Goal: Task Accomplishment & Management: Manage account settings

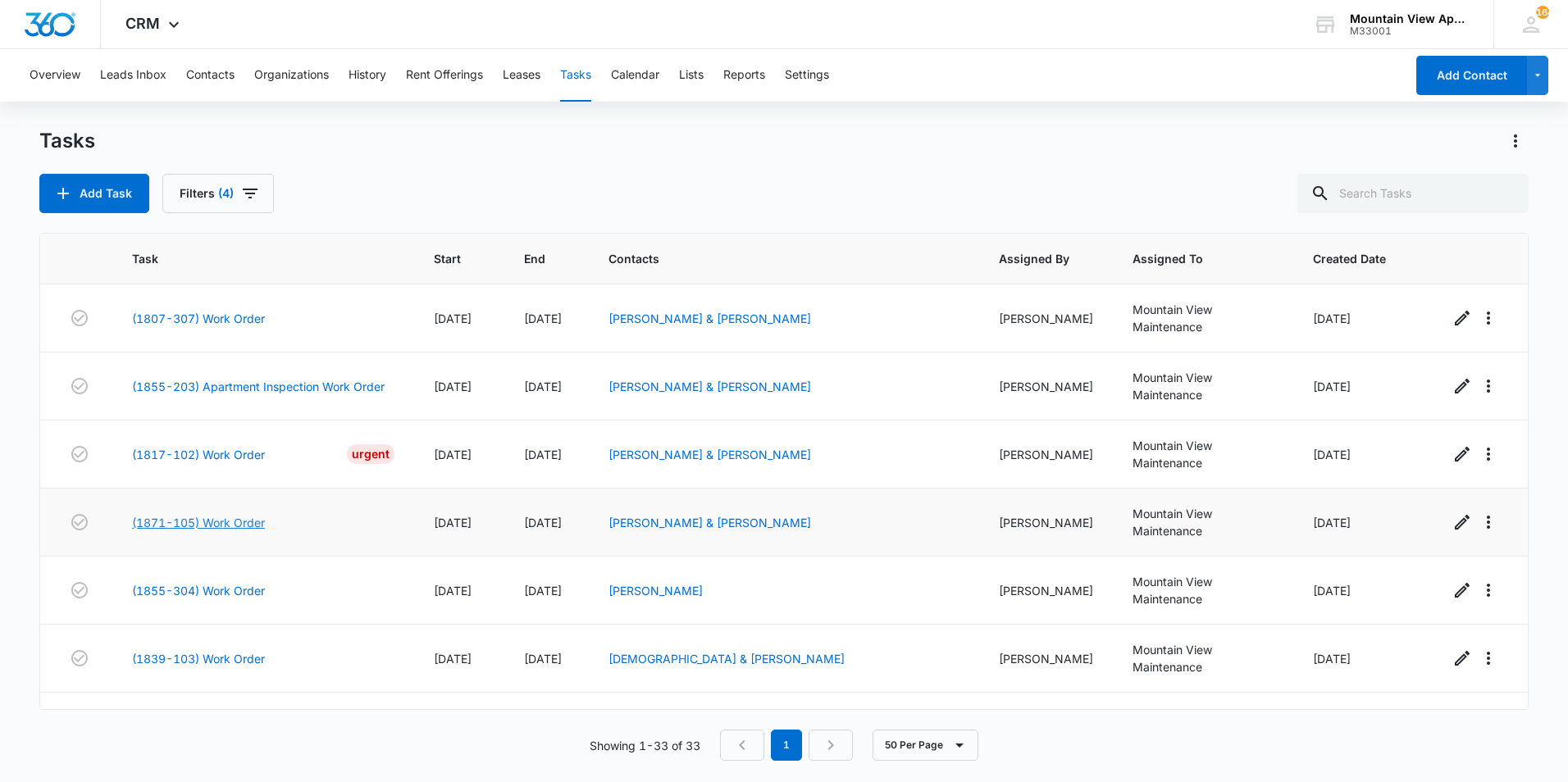
click at [218, 514] on link "(1871-105) Work Order" at bounding box center [198, 522] width 133 height 17
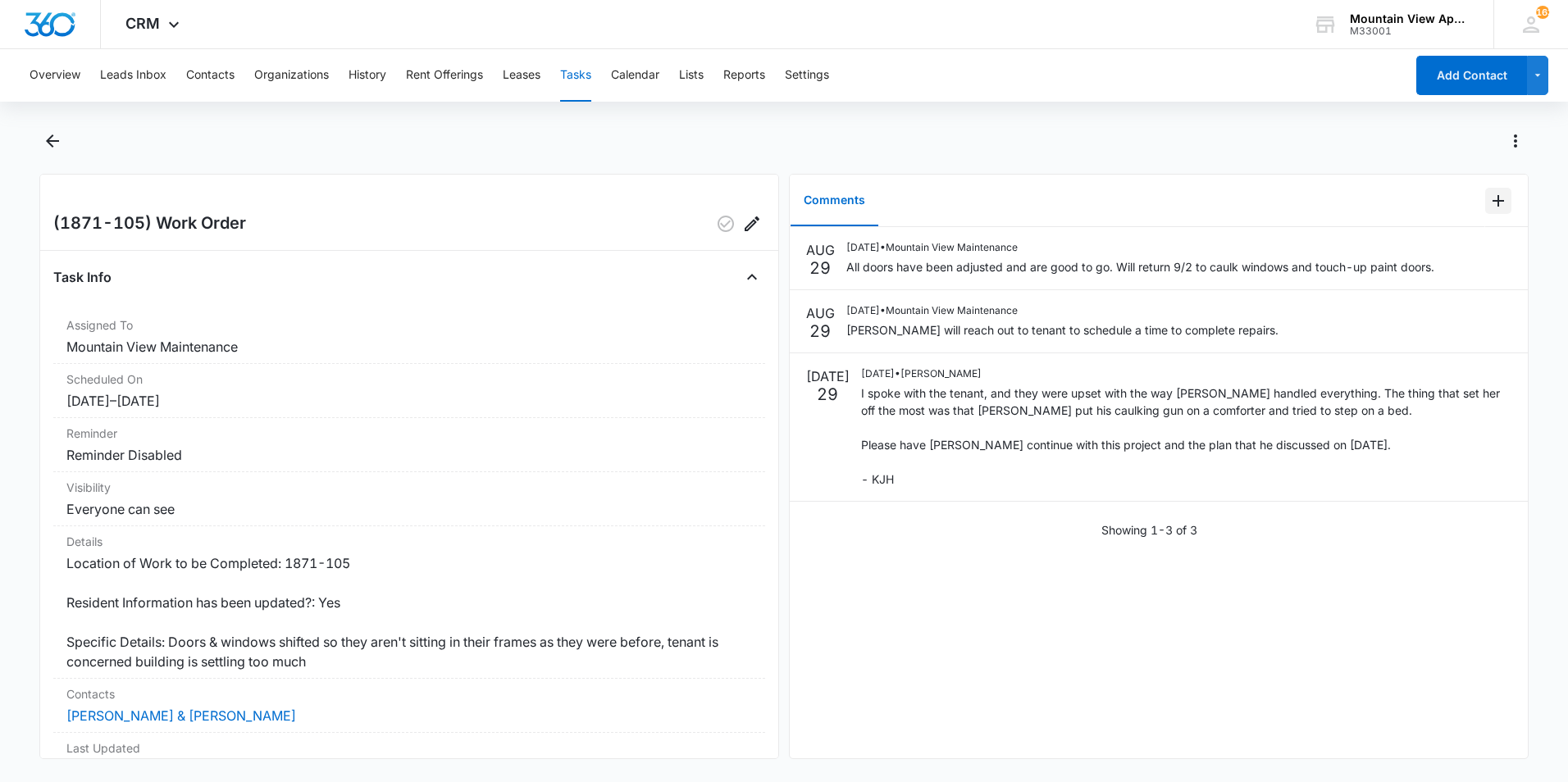
click at [1493, 201] on icon "Add Comment" at bounding box center [1498, 200] width 12 height 12
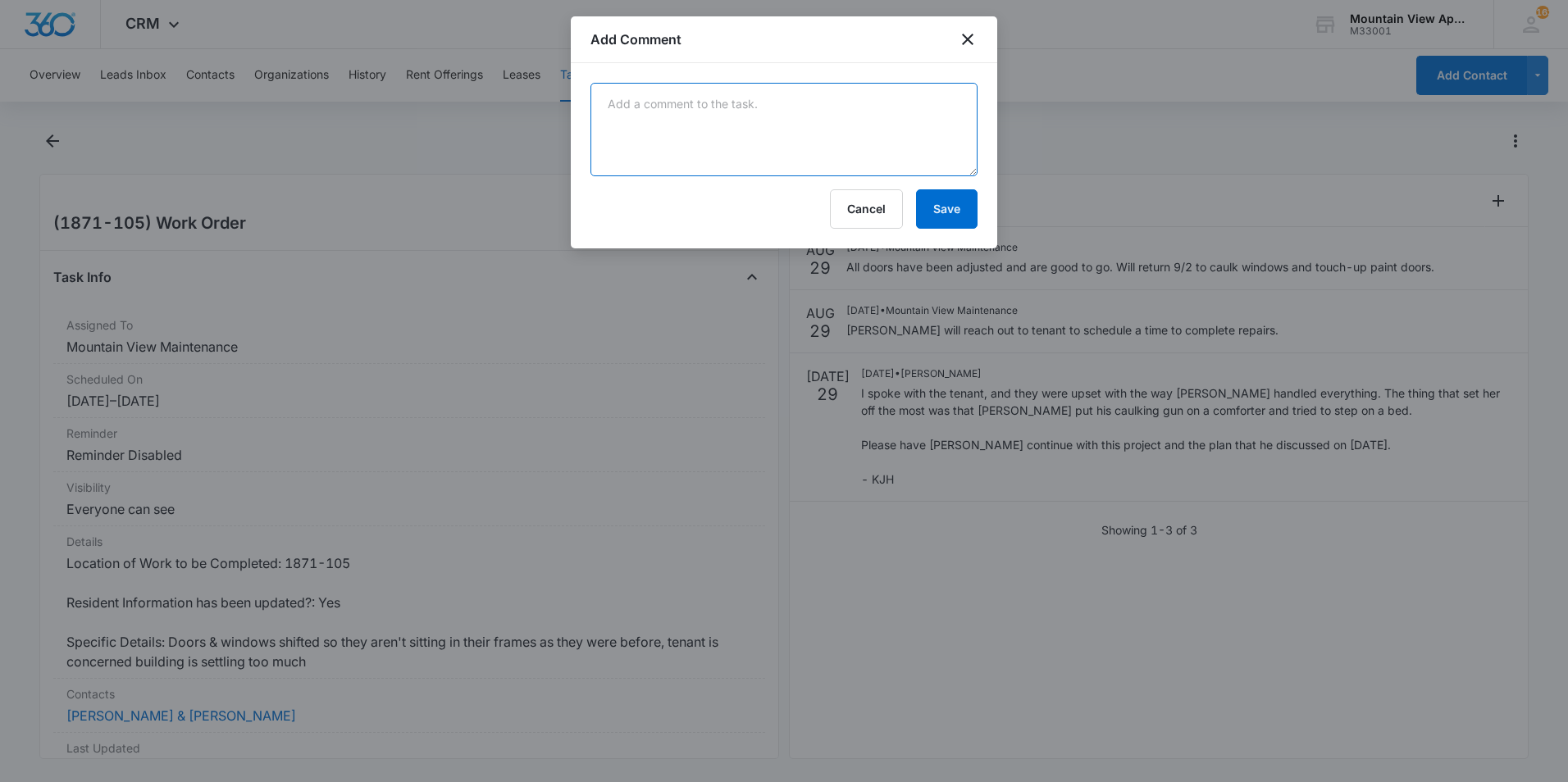
click at [769, 129] on textarea at bounding box center [783, 130] width 387 height 93
type textarea "Windows caulked and all touch-up paint done. No further action needed."
click at [932, 206] on button "Save" at bounding box center [946, 209] width 61 height 39
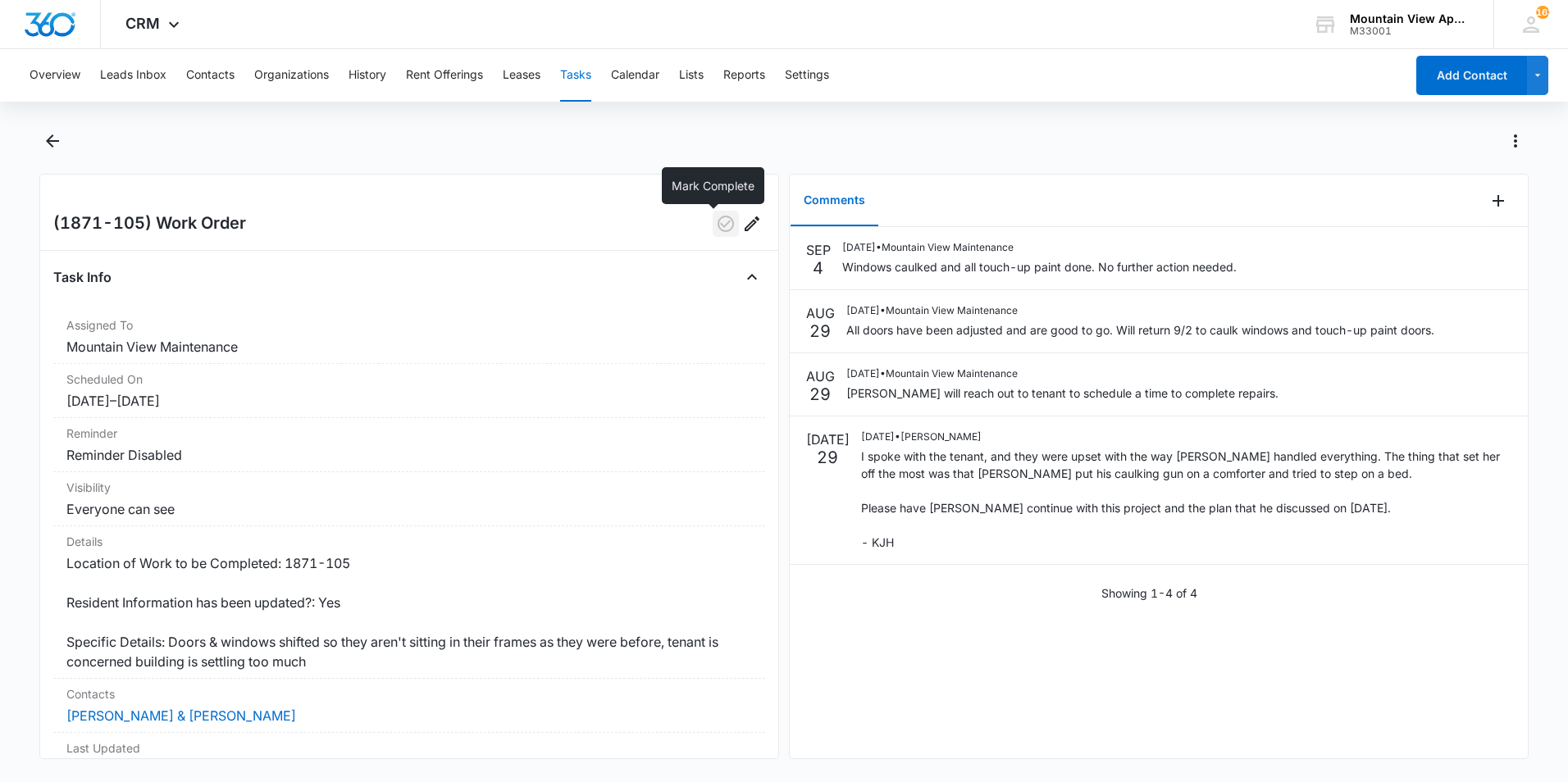
click at [716, 226] on icon "button" at bounding box center [726, 224] width 20 height 20
click at [53, 143] on icon "Back" at bounding box center [53, 141] width 20 height 20
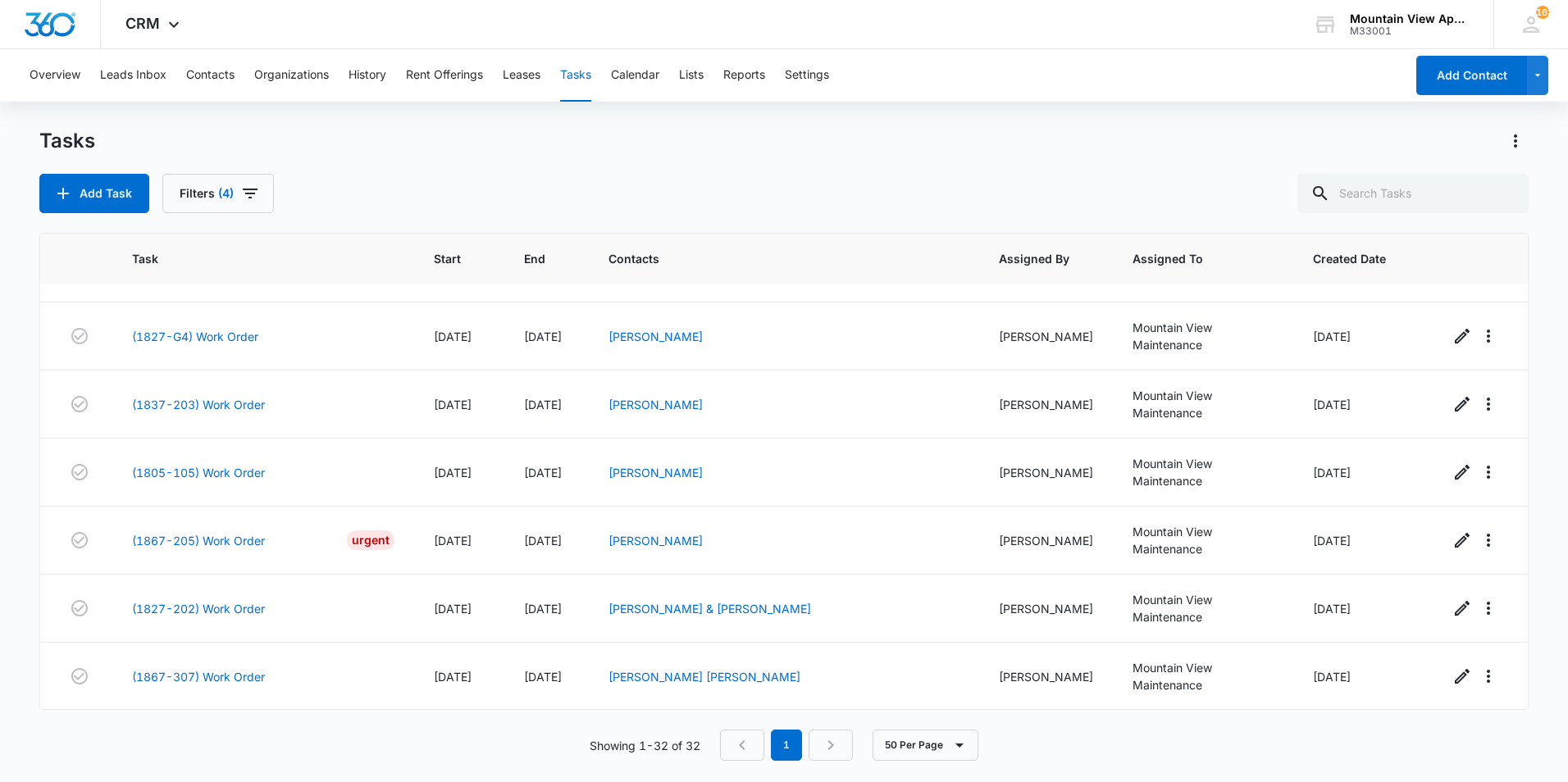
scroll to position [1524, 0]
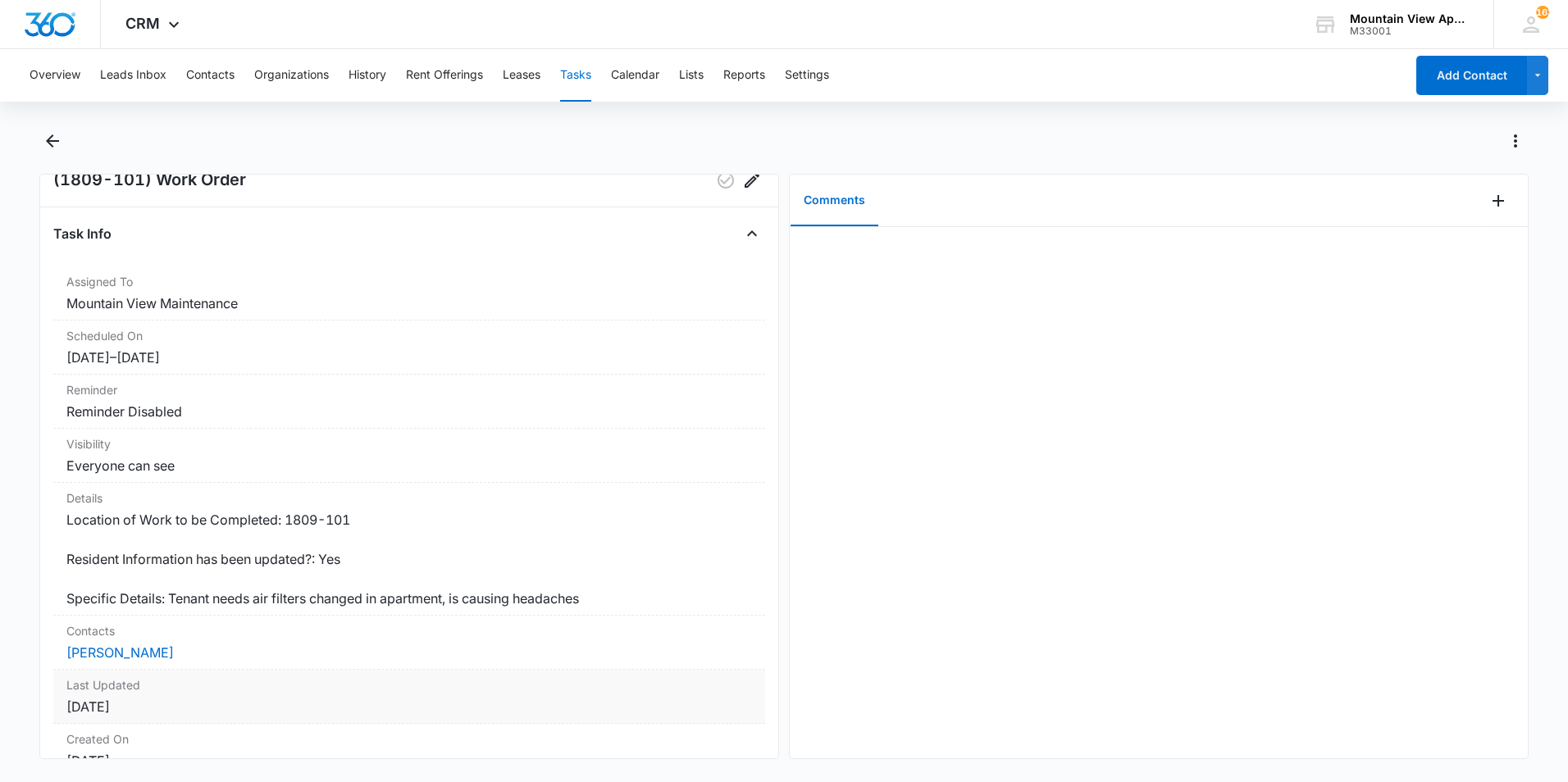
scroll to position [82, 0]
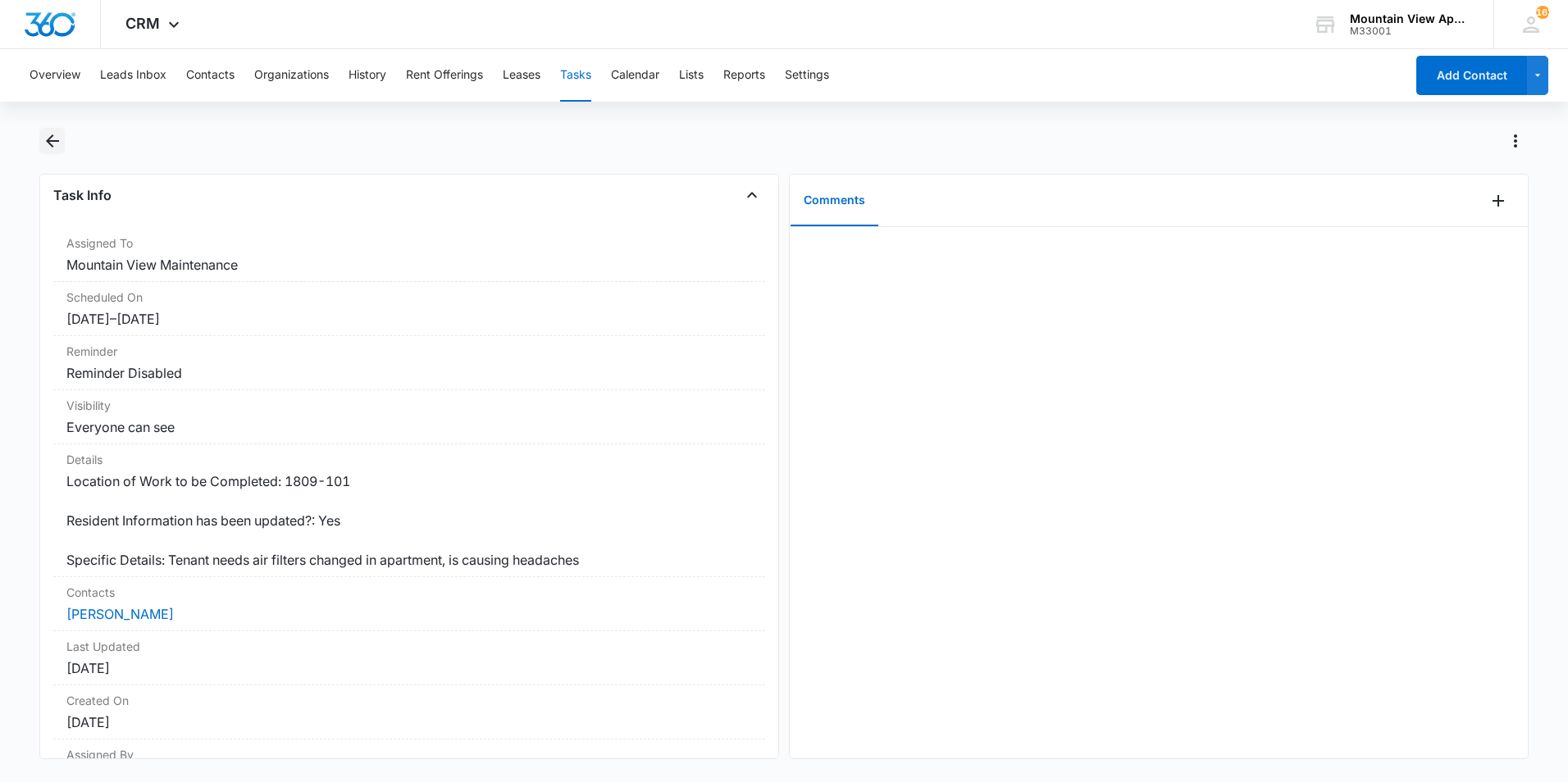
click at [48, 147] on icon "Back" at bounding box center [53, 141] width 20 height 20
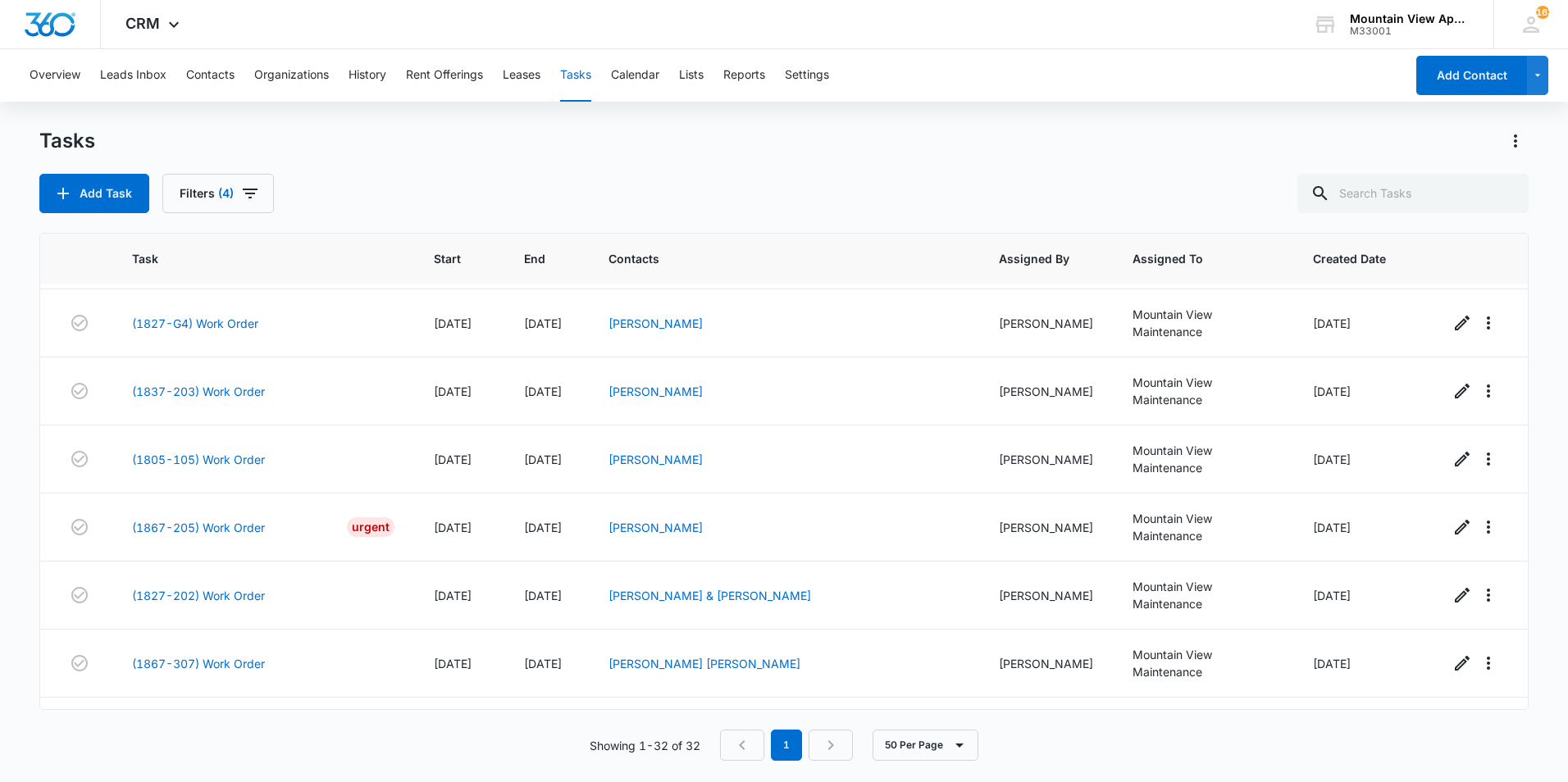
scroll to position [1359, 0]
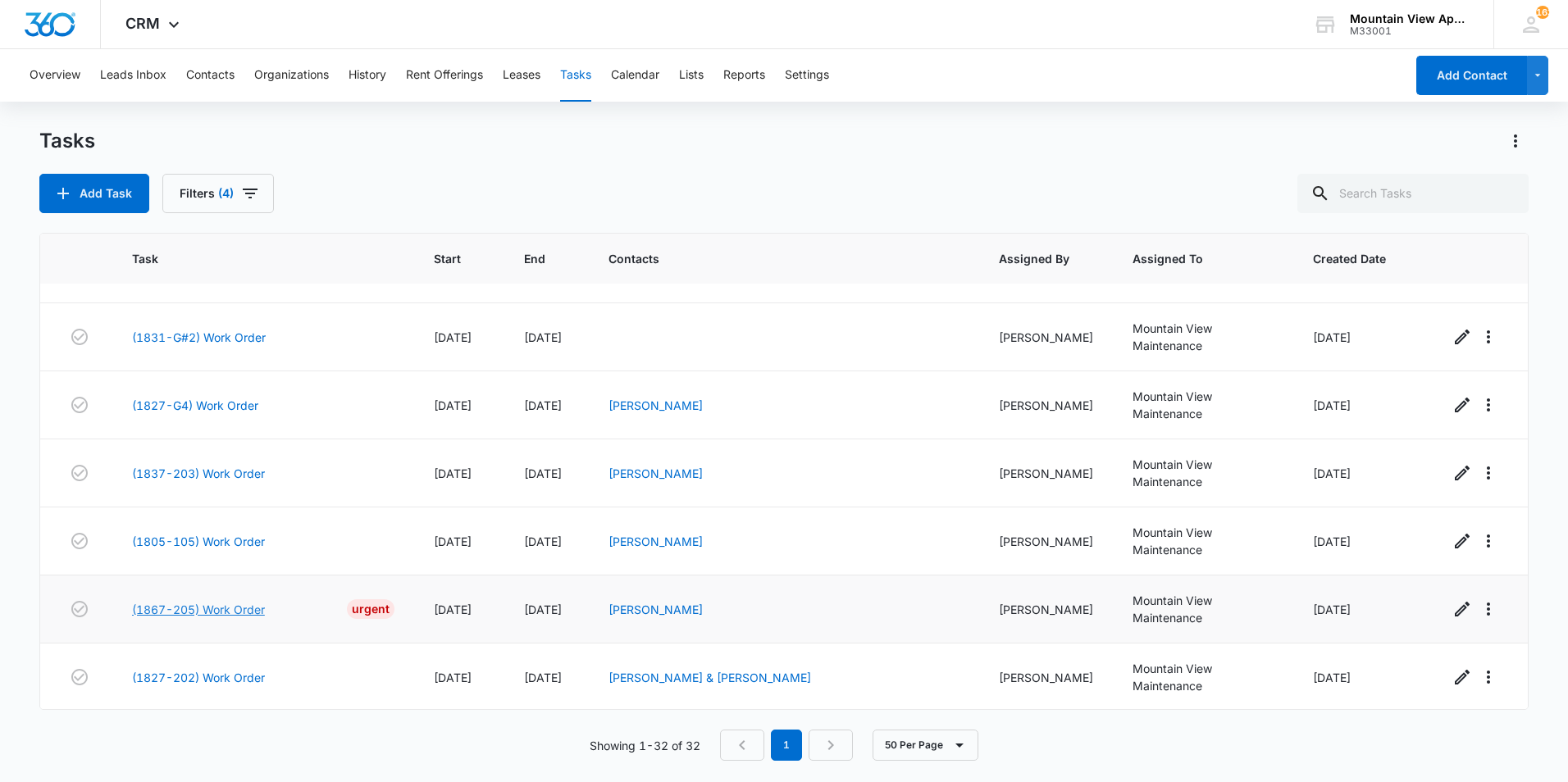
click at [219, 601] on link "(1867-205) Work Order" at bounding box center [198, 609] width 133 height 17
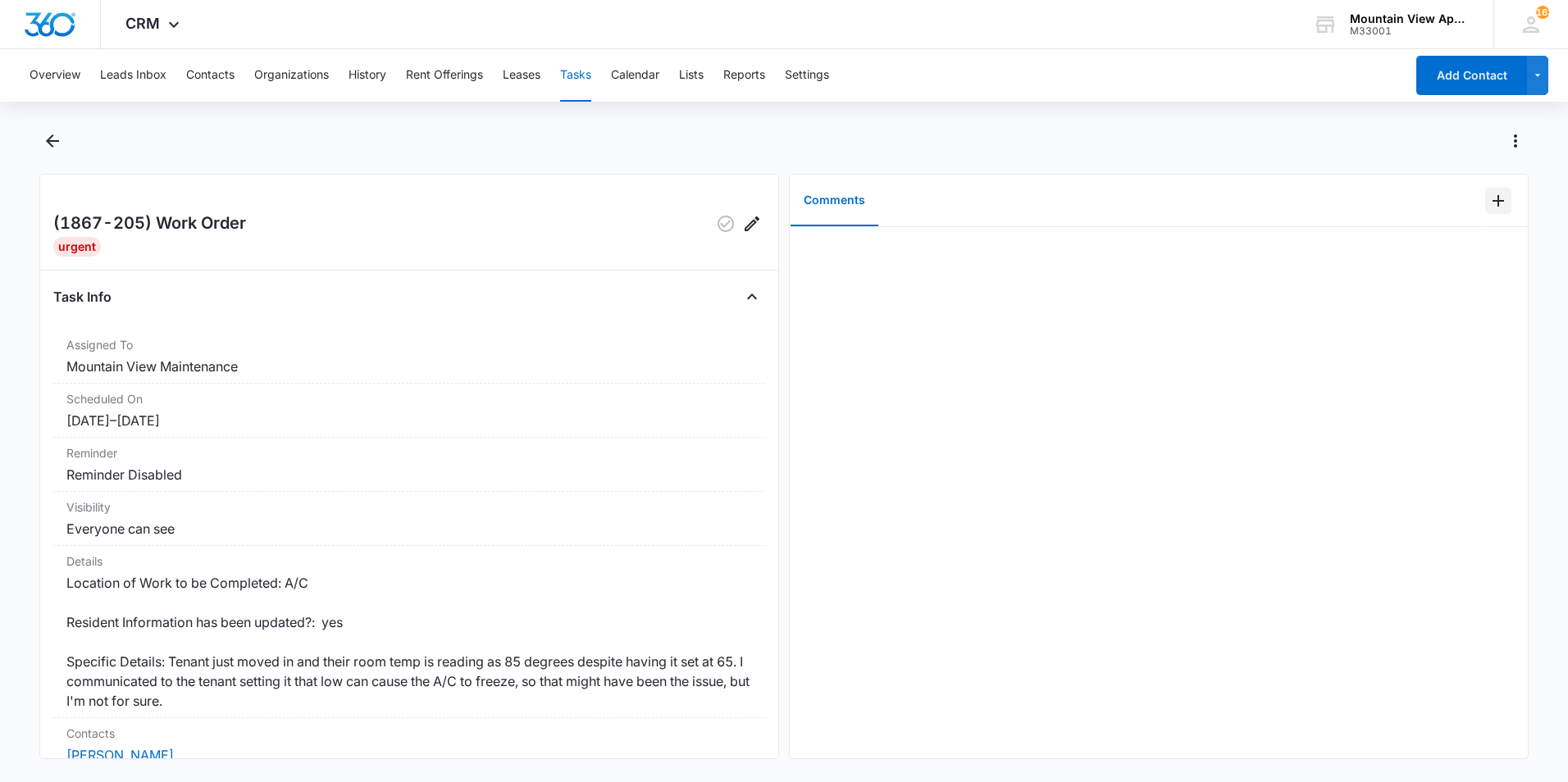
click at [1493, 205] on icon "Add Comment" at bounding box center [1498, 200] width 12 height 12
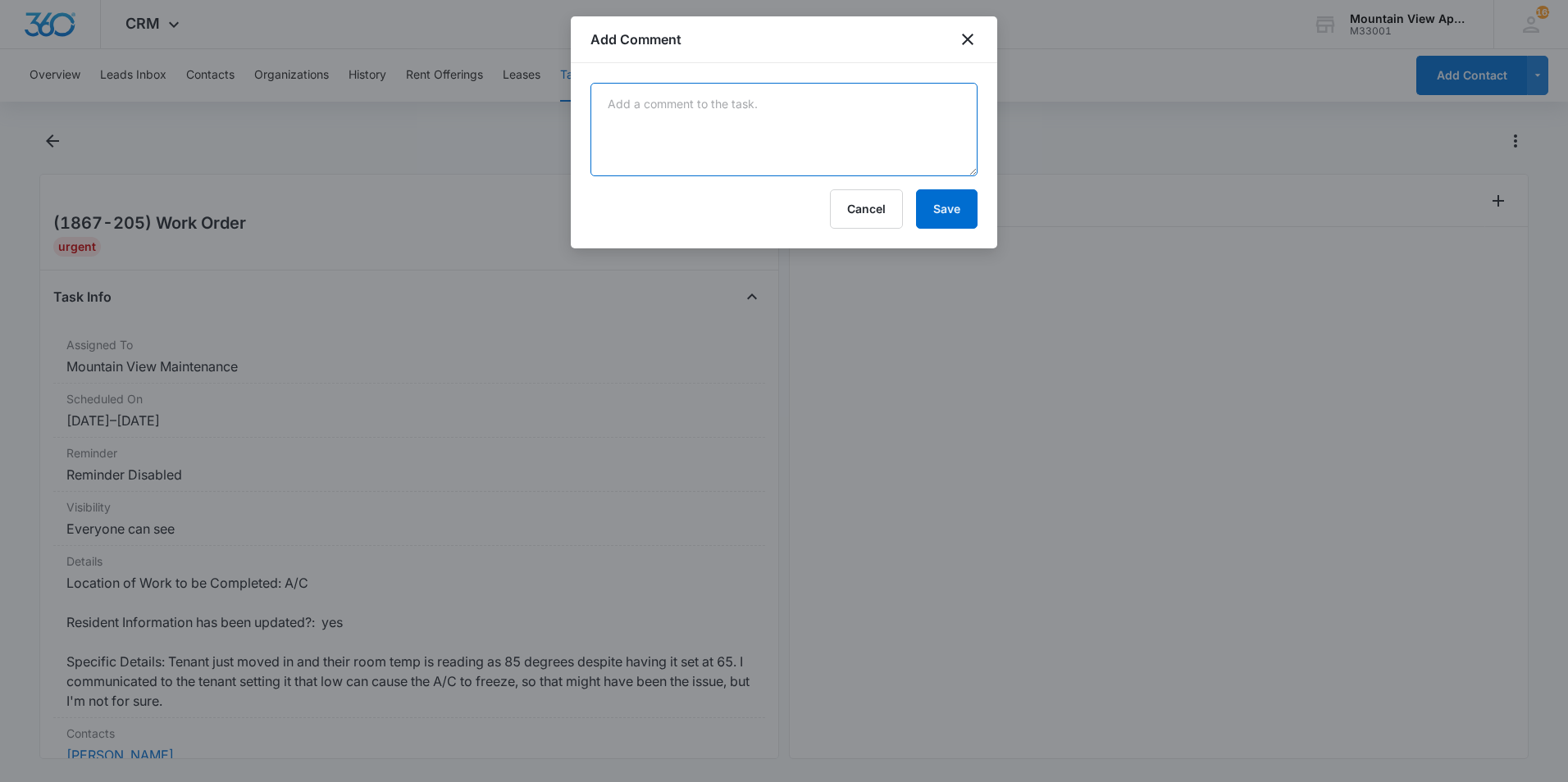
click at [844, 142] on textarea at bounding box center [783, 130] width 387 height 93
type textarea "AC is not cooling. Copper line down at condenser isn't cold like it should be. …"
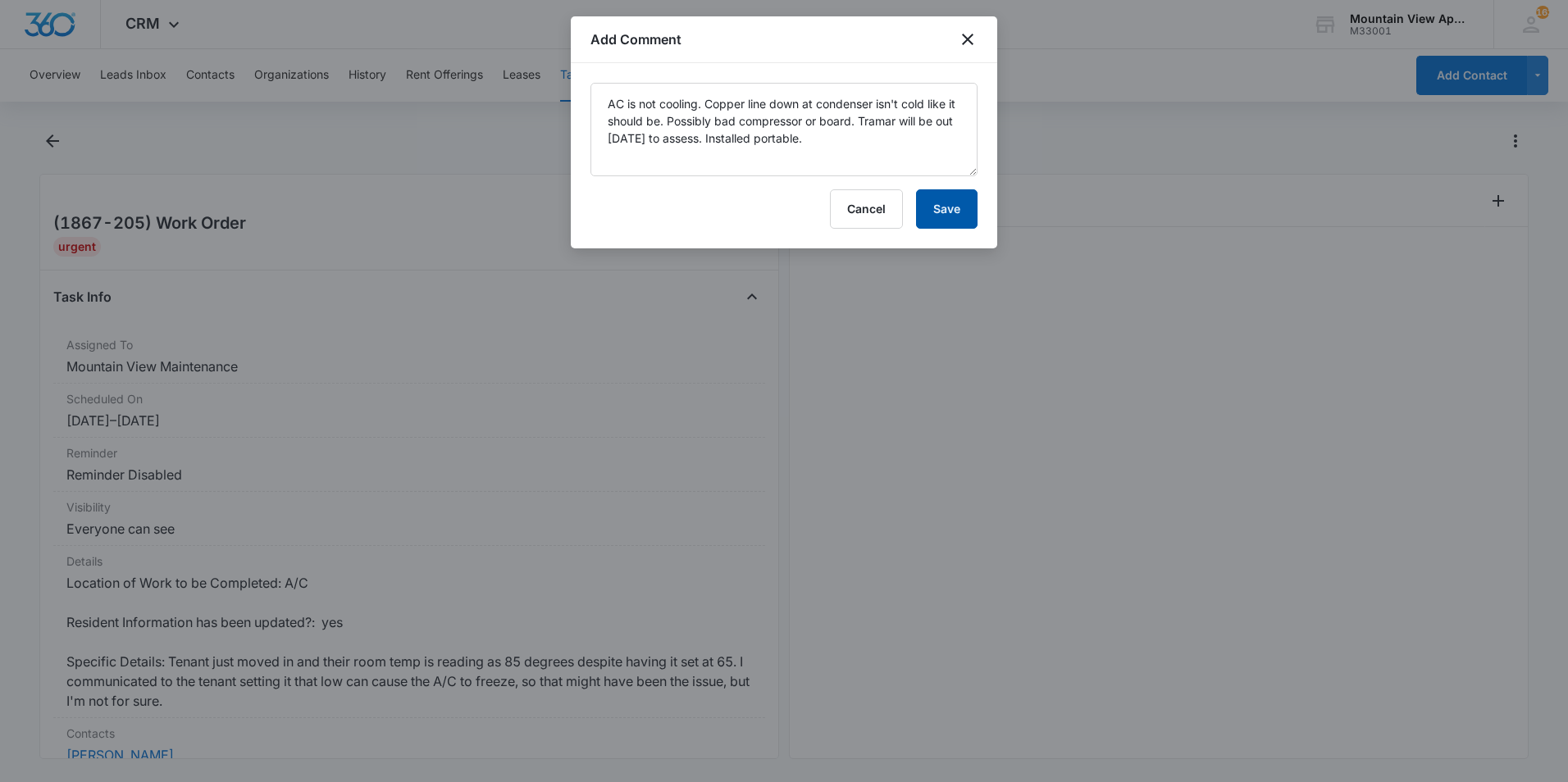
click at [947, 209] on button "Save" at bounding box center [946, 209] width 61 height 39
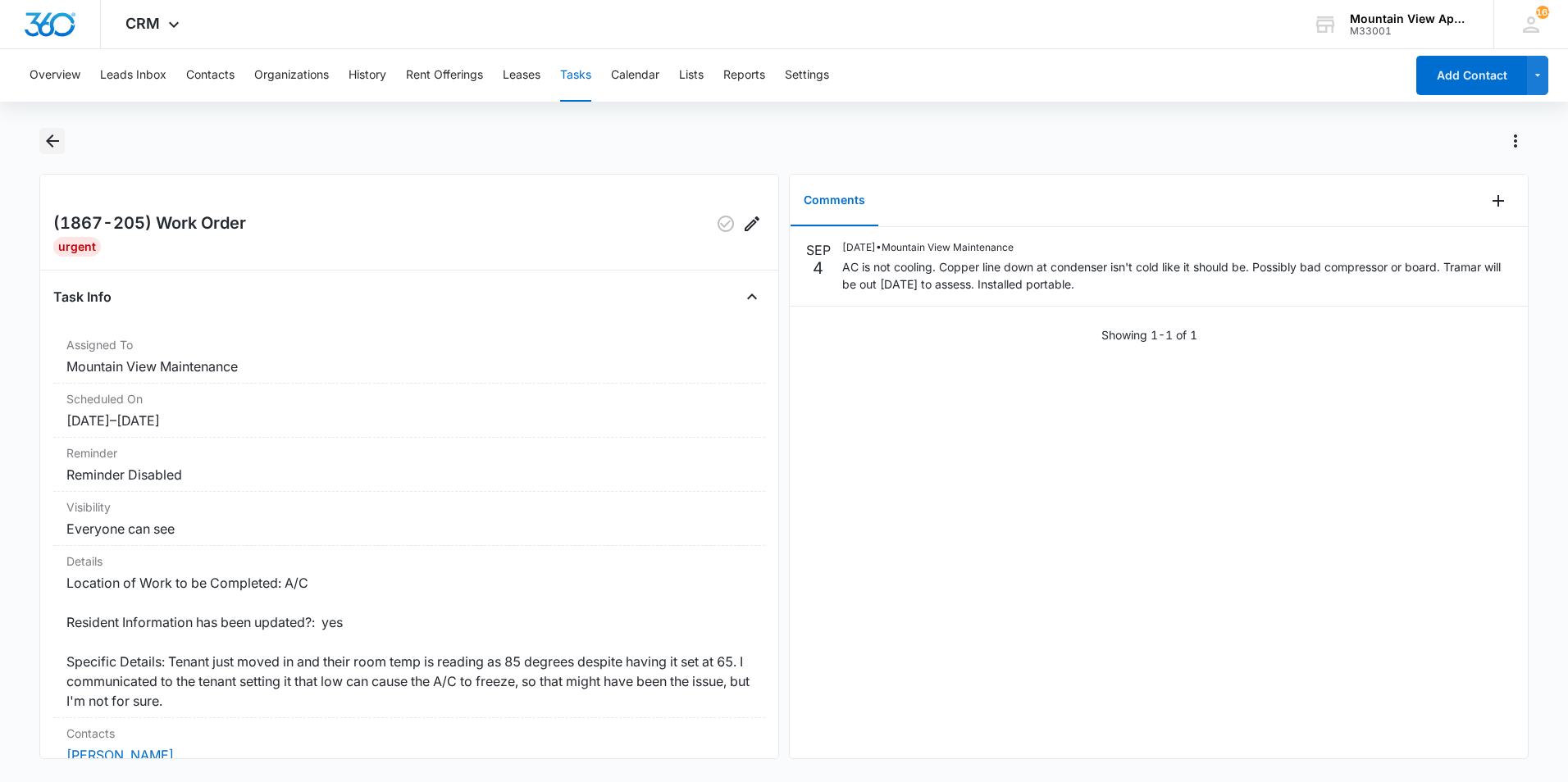
click at [48, 140] on icon "Back" at bounding box center [52, 141] width 13 height 13
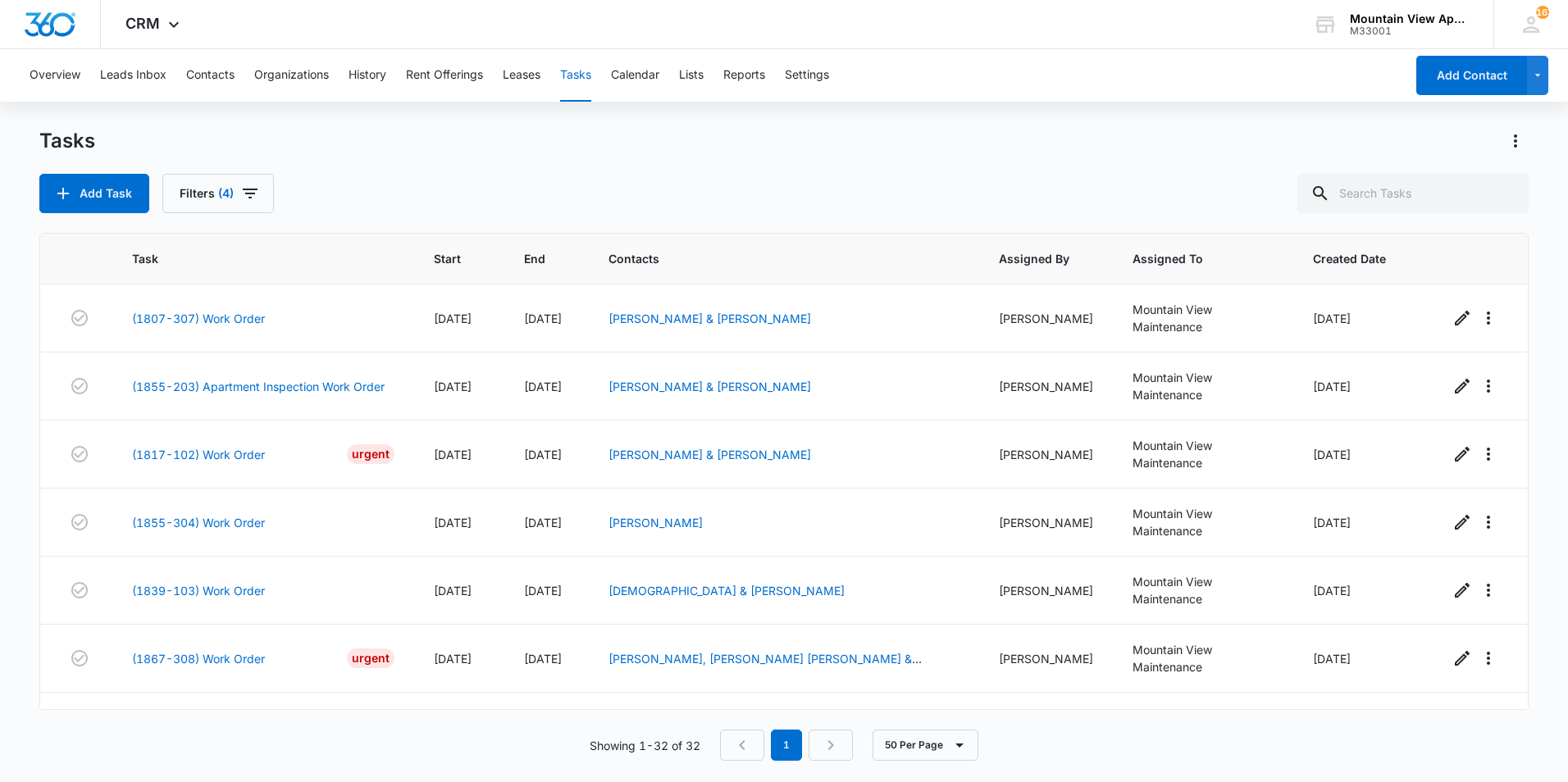
click at [601, 179] on div "Add Task Filters (4)" at bounding box center [784, 193] width 1489 height 39
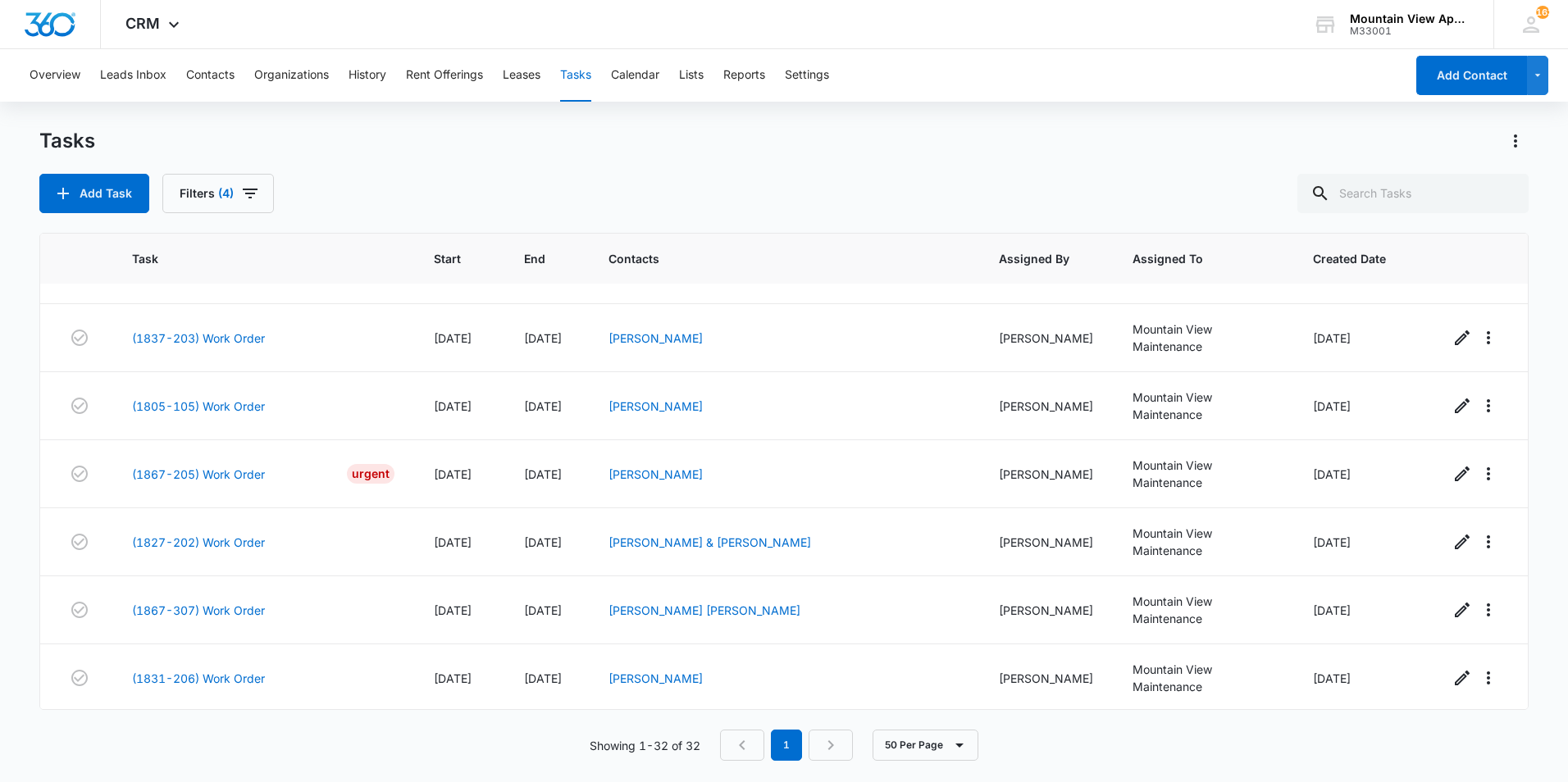
scroll to position [1524, 0]
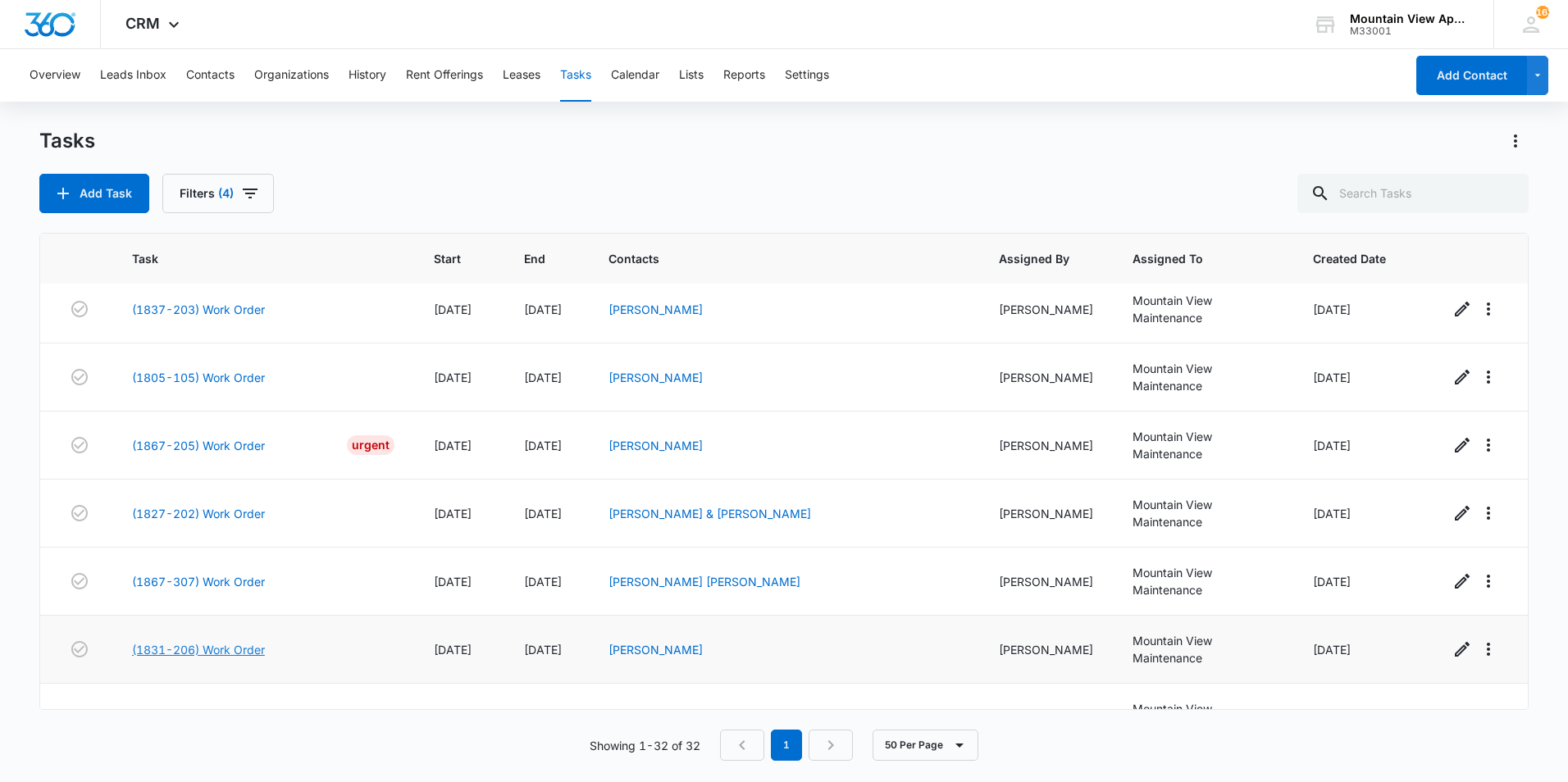
click at [250, 641] on link "(1831-206) Work Order" at bounding box center [198, 649] width 133 height 17
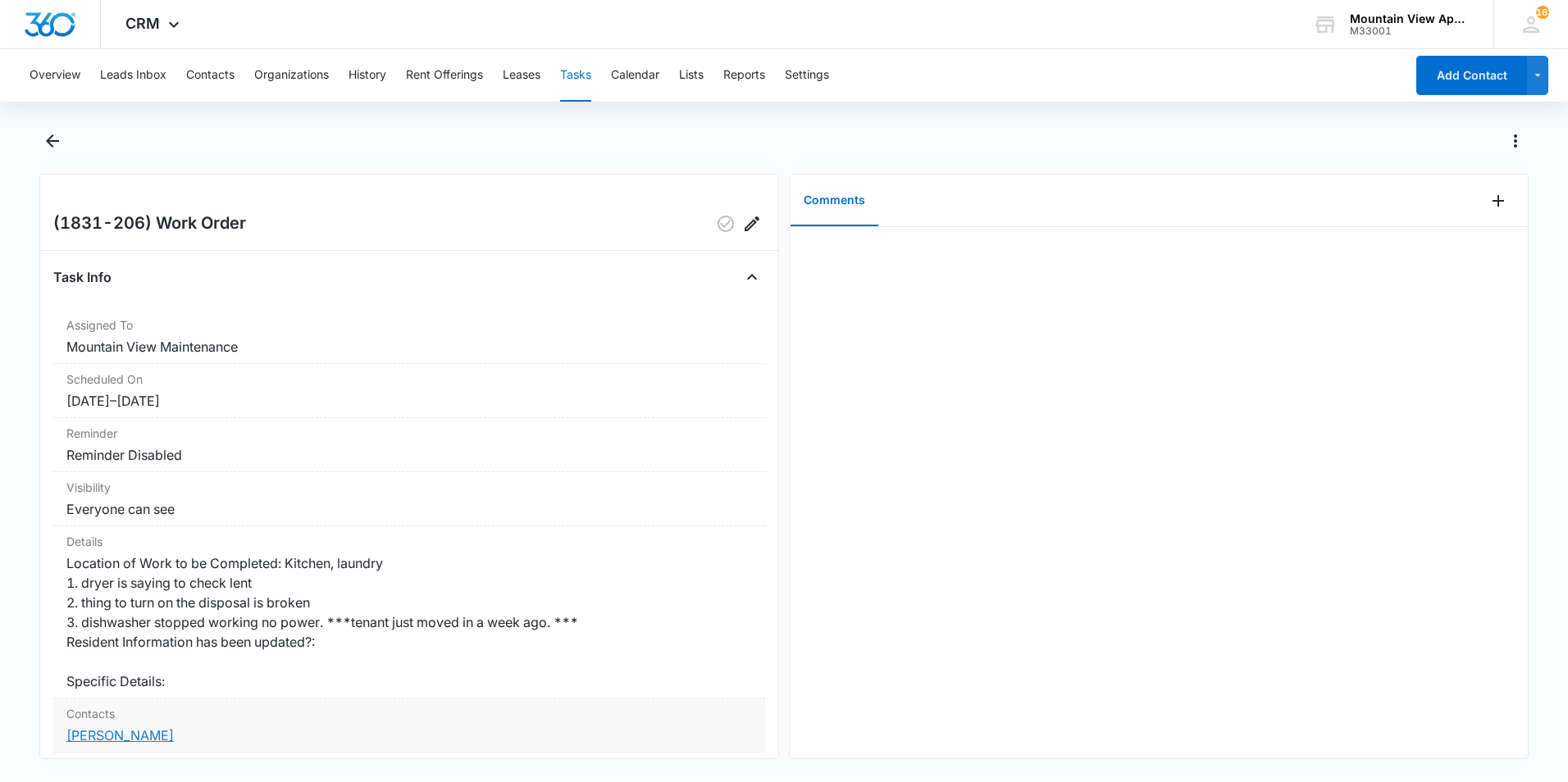
click at [90, 738] on link "[PERSON_NAME]" at bounding box center [120, 735] width 107 height 16
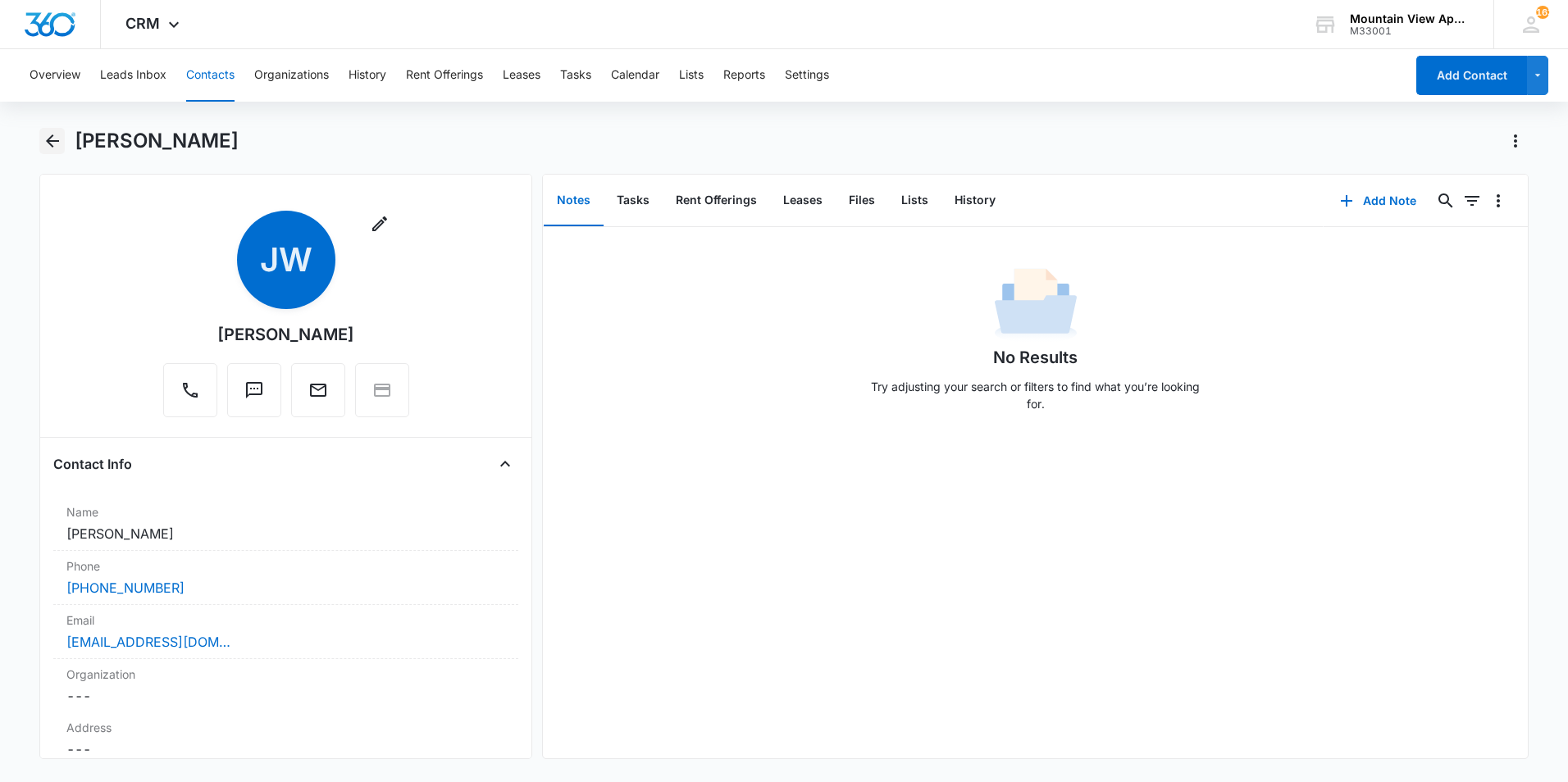
click at [44, 145] on icon "Back" at bounding box center [53, 141] width 20 height 20
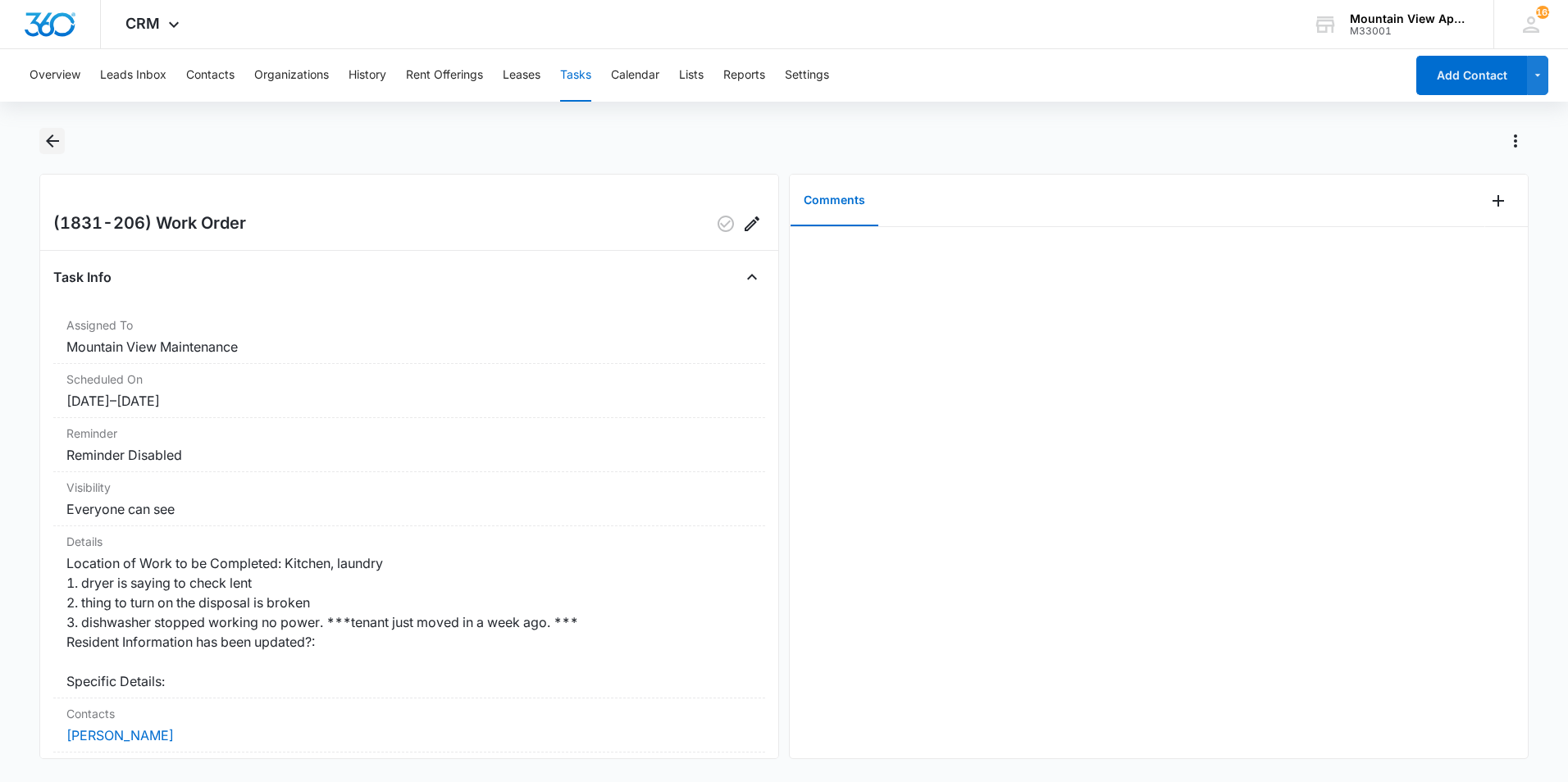
click at [46, 134] on icon "Back" at bounding box center [53, 141] width 20 height 20
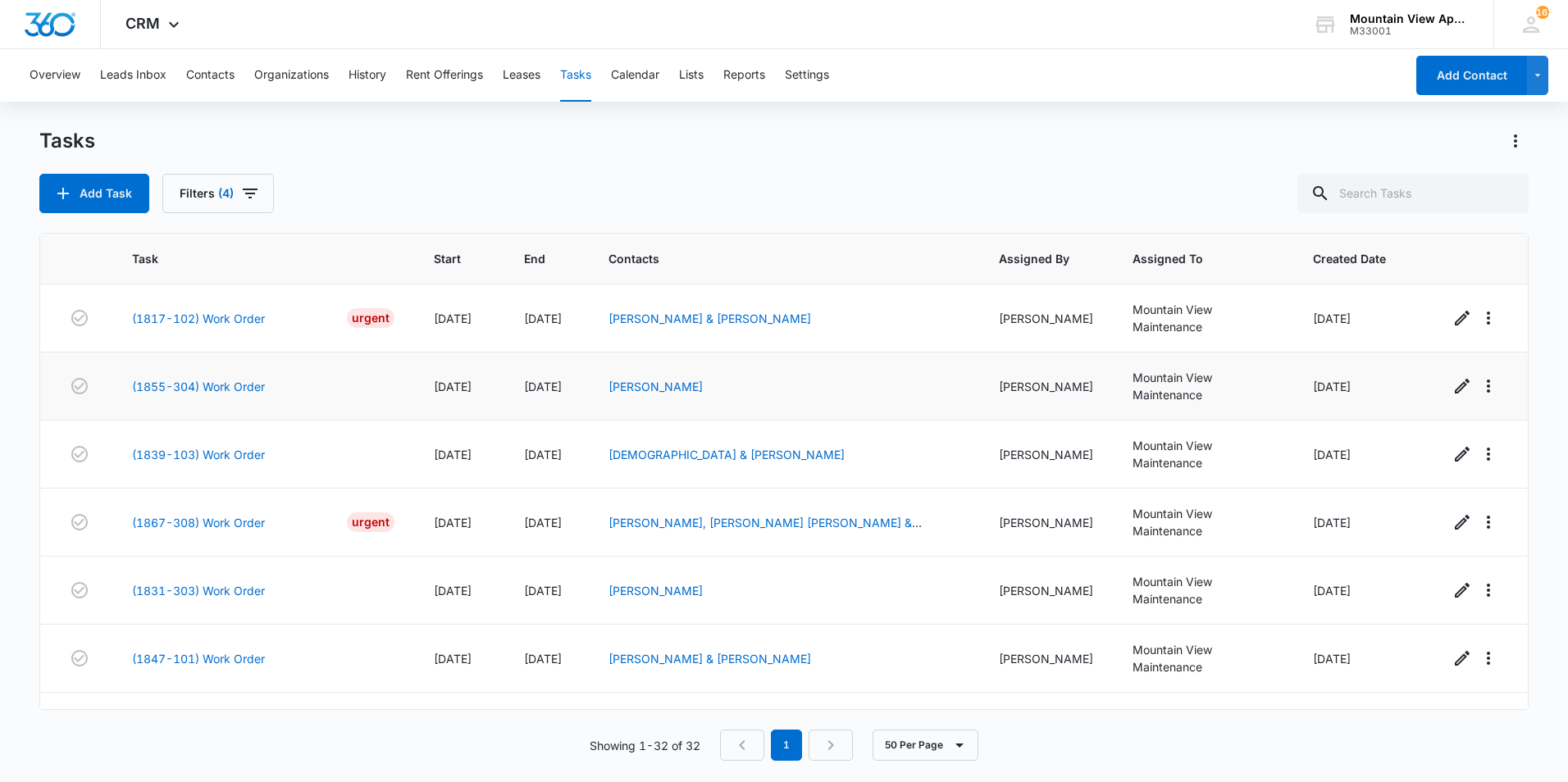
scroll to position [164, 0]
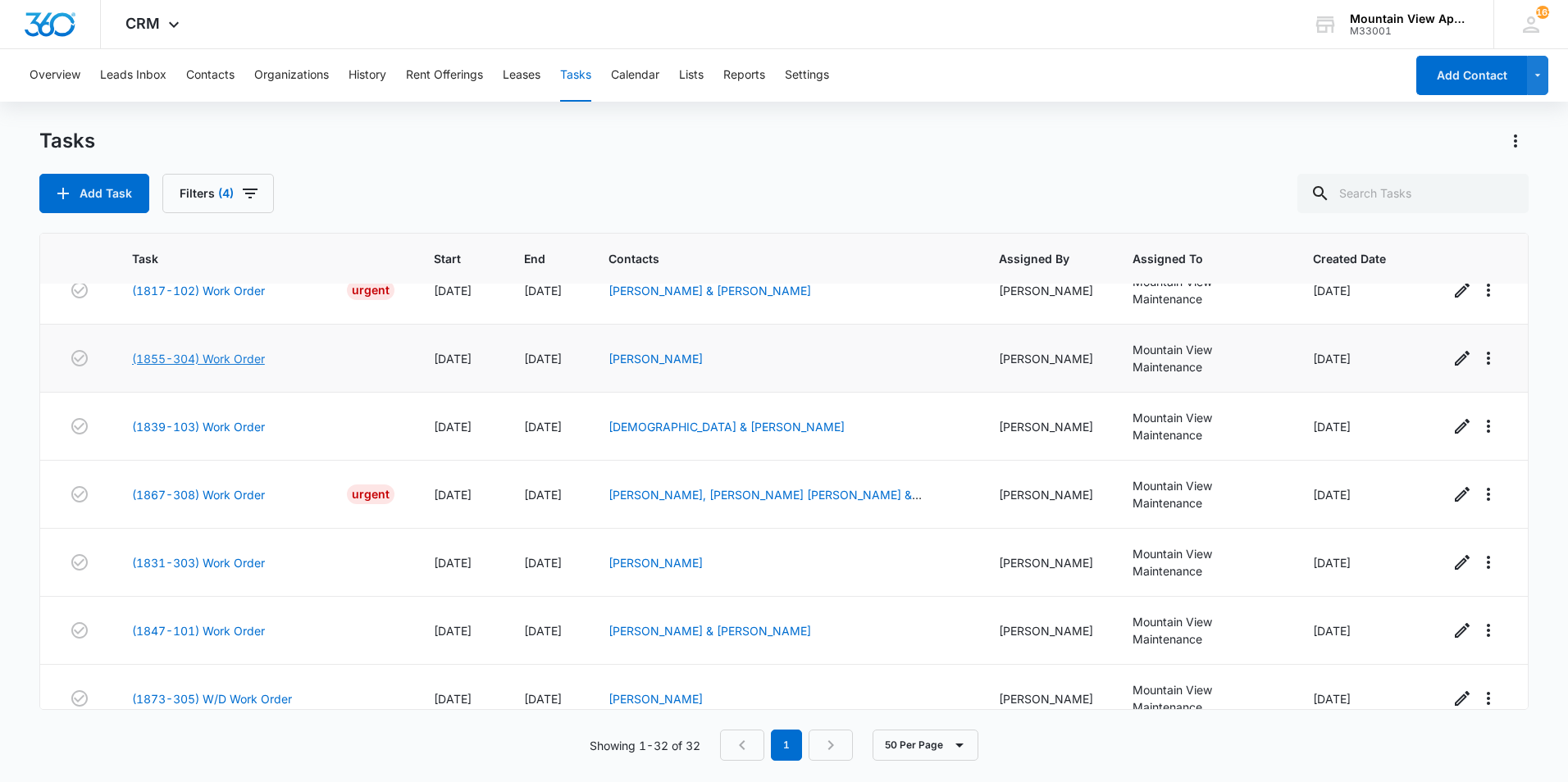
click at [210, 350] on link "(1855-304) Work Order" at bounding box center [198, 359] width 133 height 17
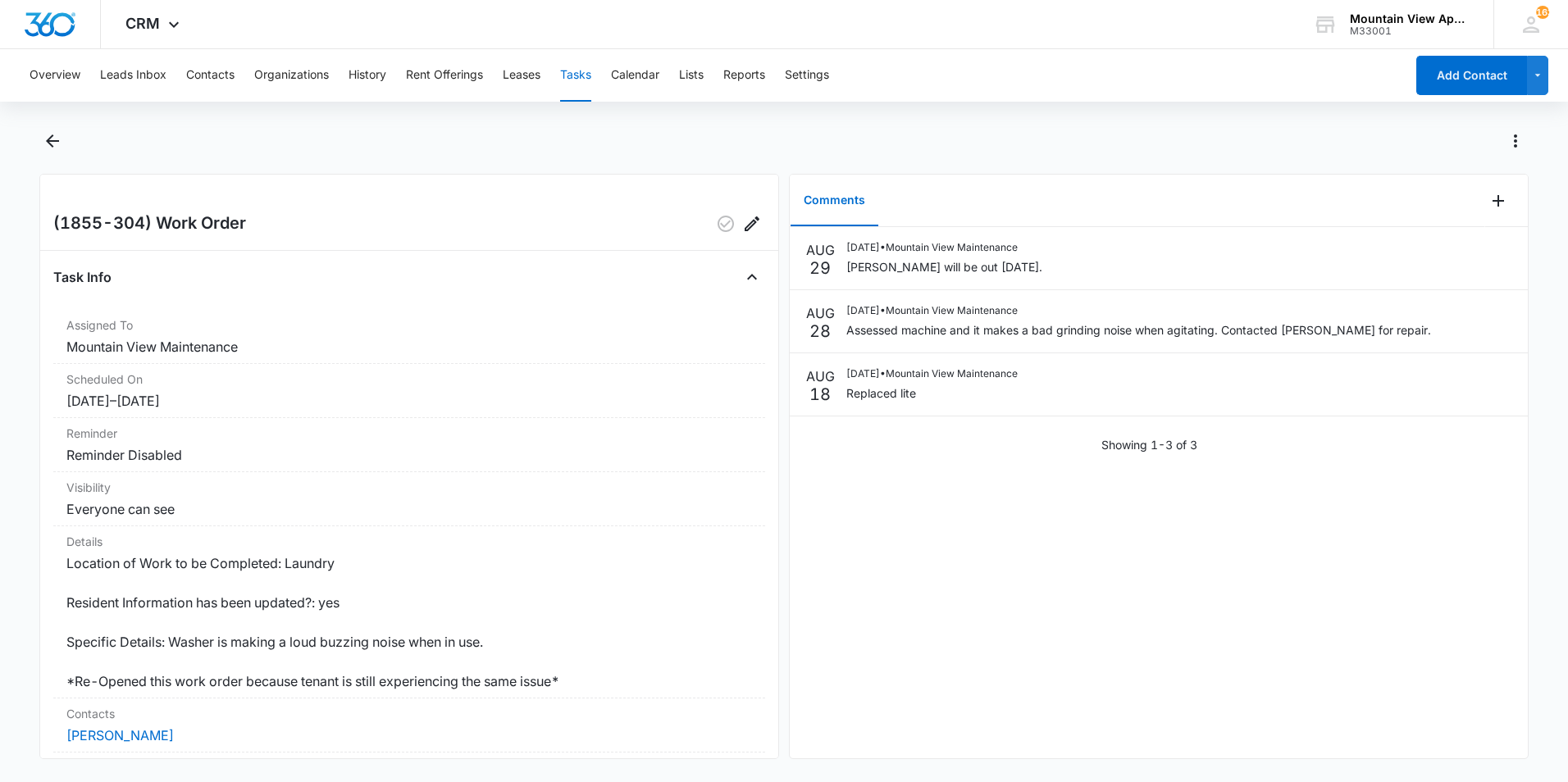
click at [153, 112] on div "Overview Leads Inbox Contacts Organizations History Rent Offerings Leases Tasks…" at bounding box center [784, 414] width 1568 height 730
click at [48, 142] on icon "Back" at bounding box center [52, 141] width 13 height 13
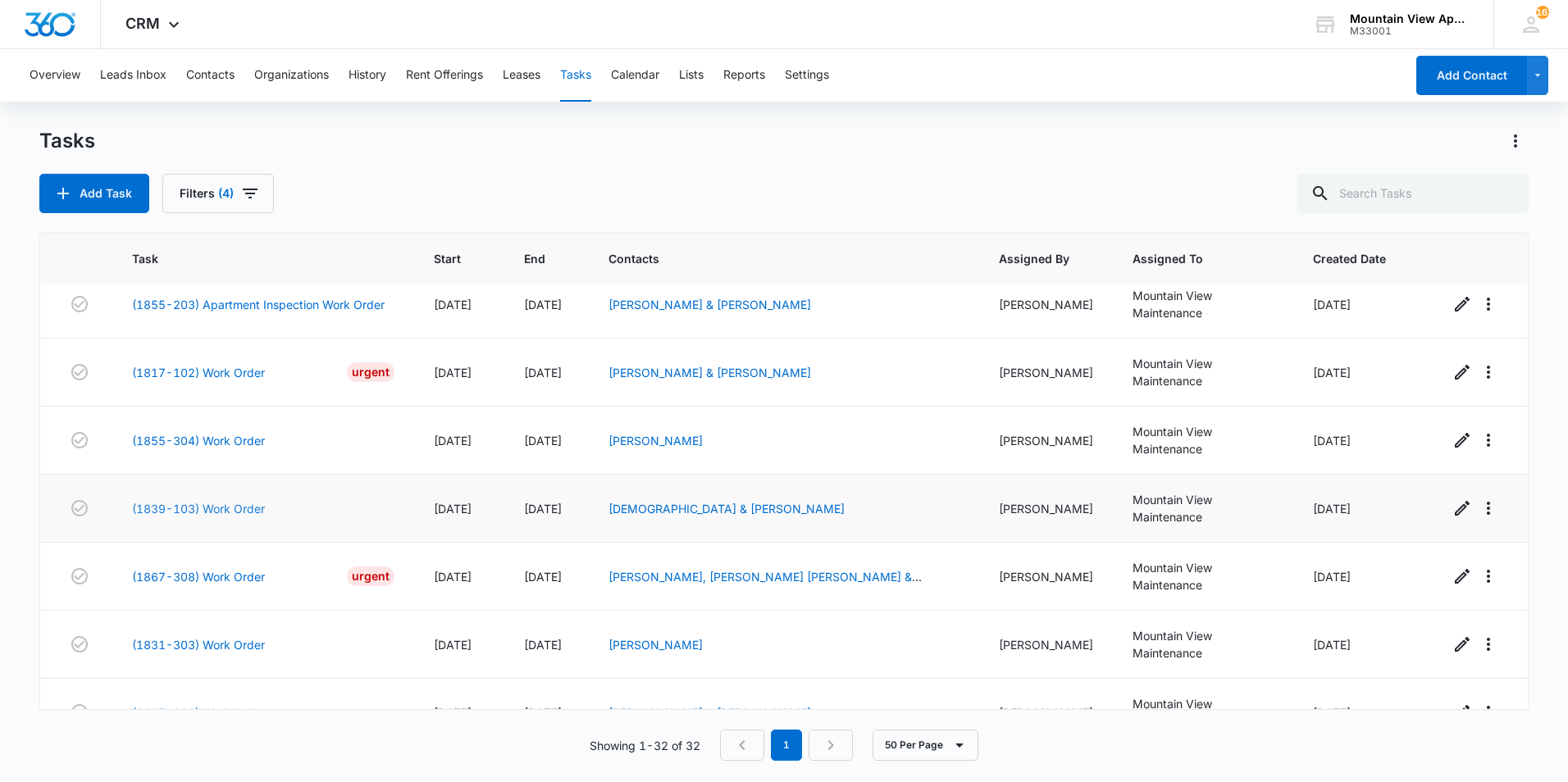
scroll to position [164, 0]
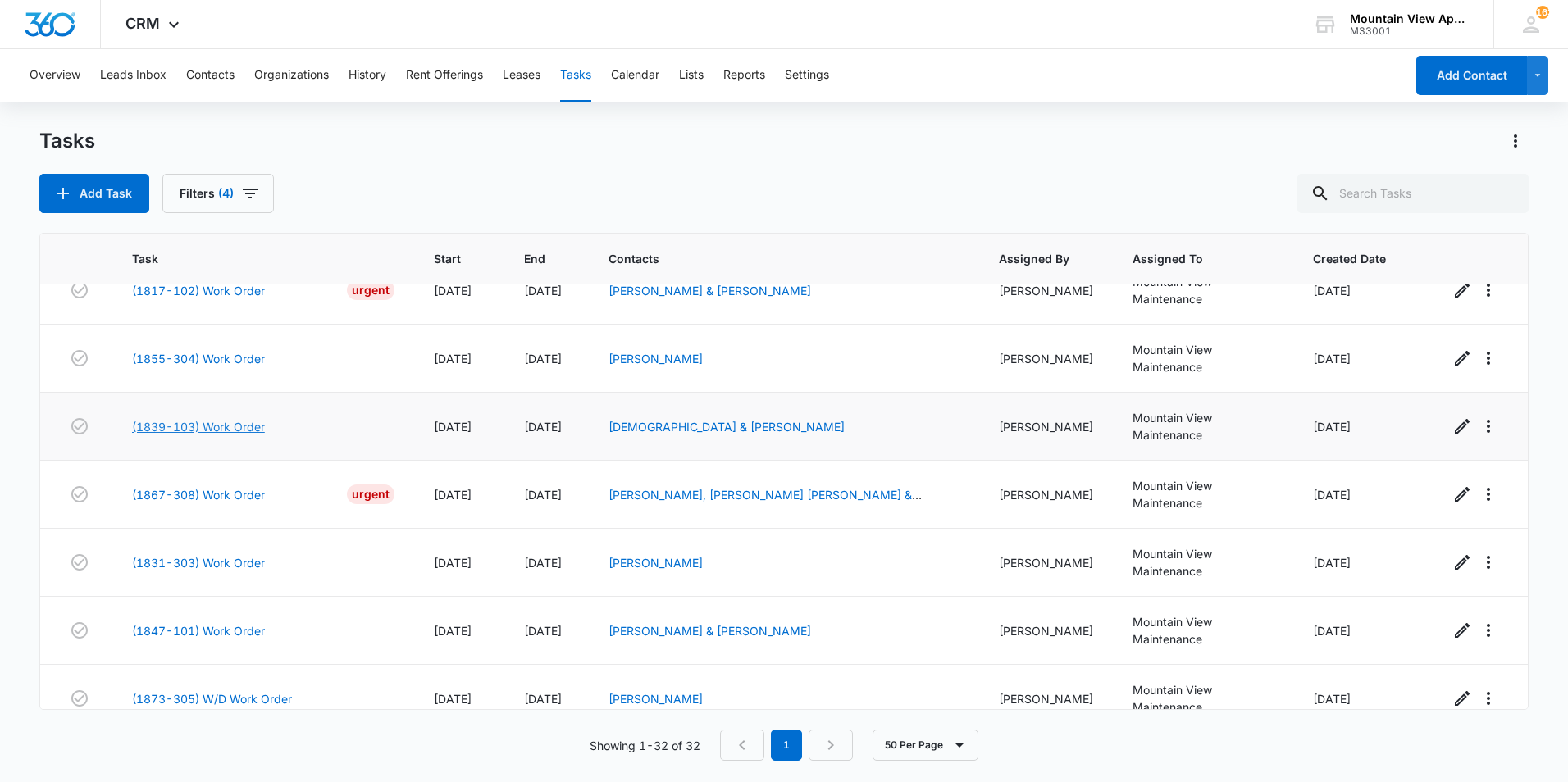
click at [221, 418] on link "(1839-103) Work Order" at bounding box center [198, 426] width 133 height 17
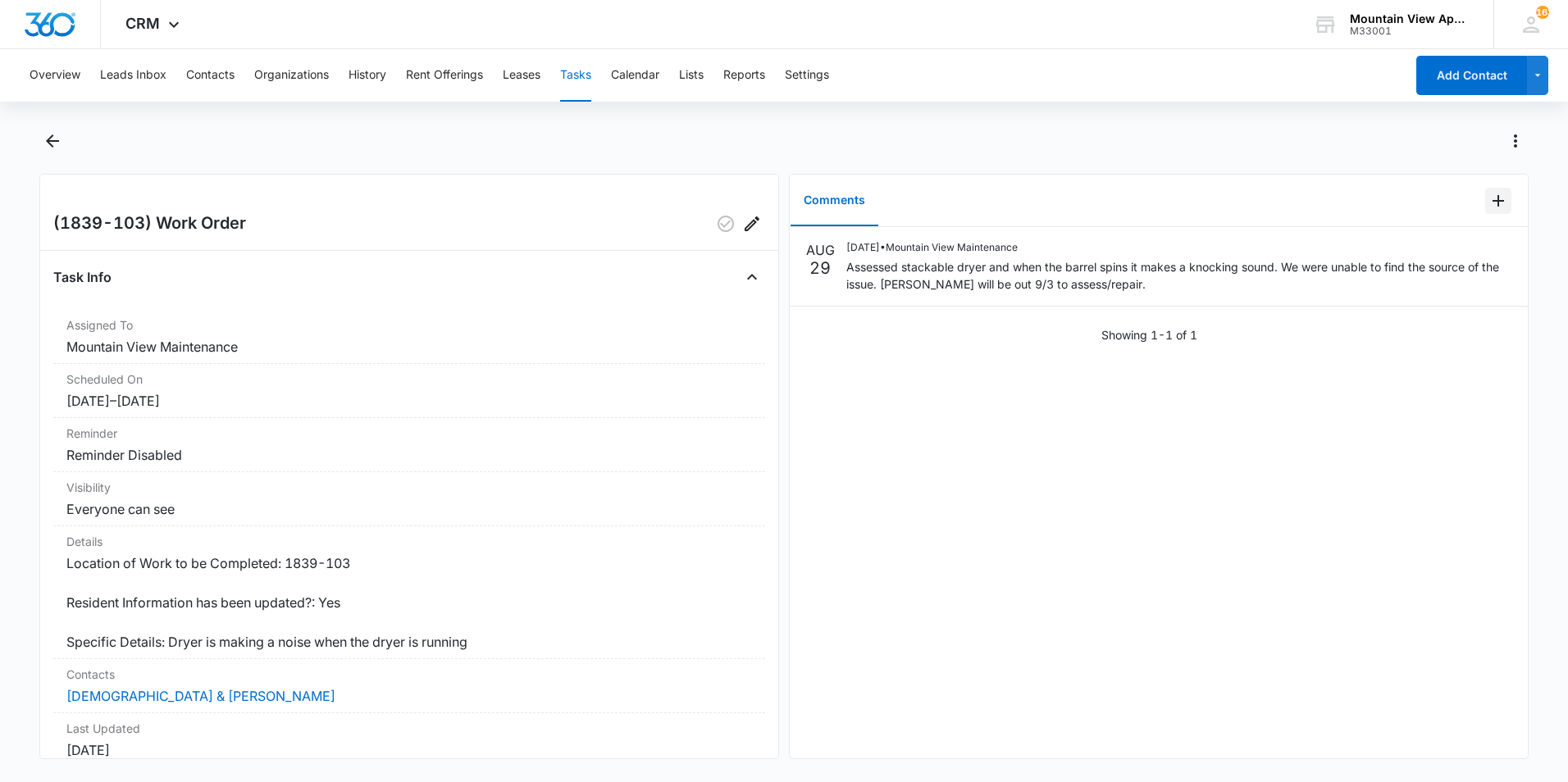
click at [1488, 203] on icon "Add Comment" at bounding box center [1498, 201] width 20 height 20
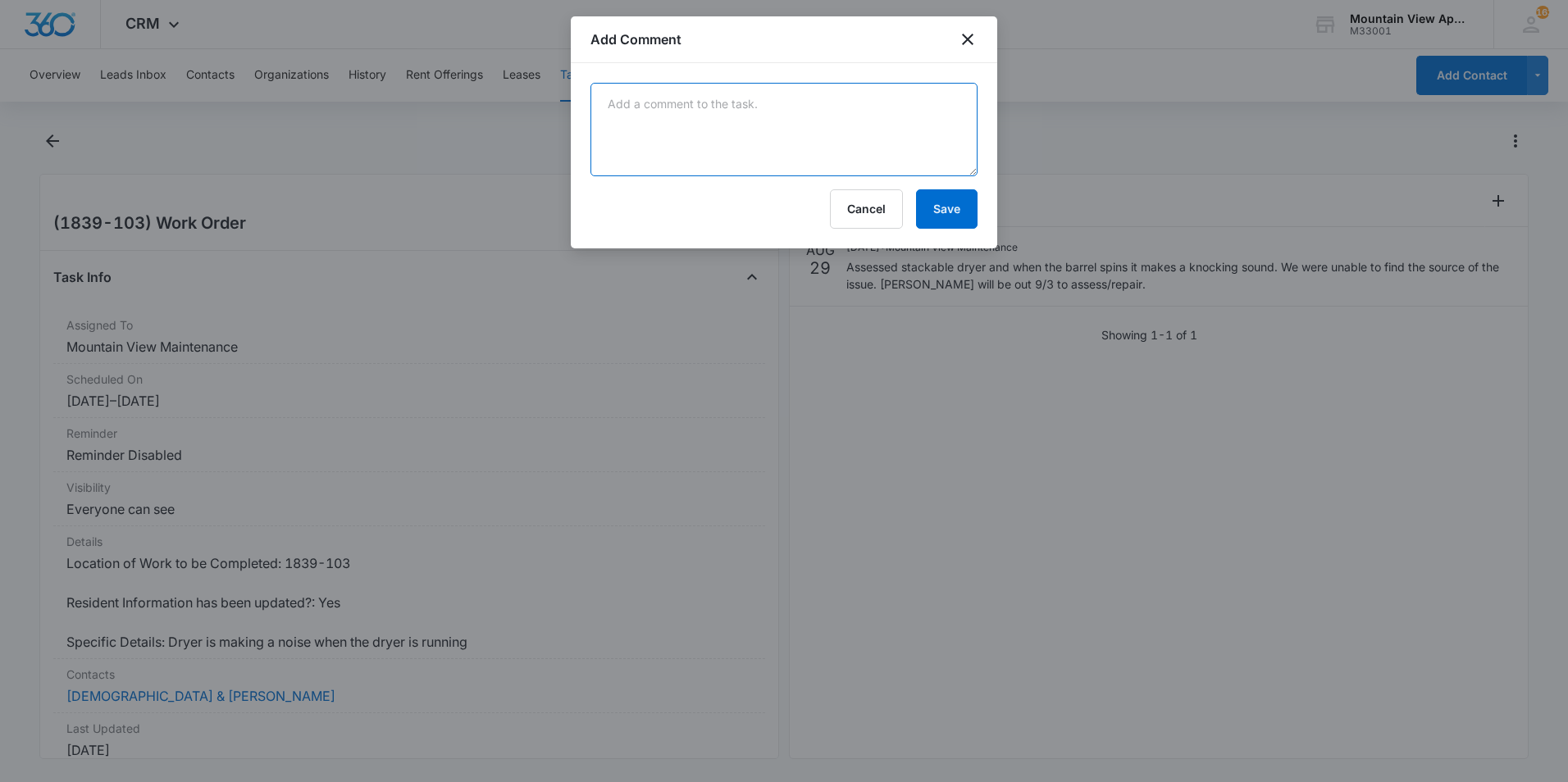
click at [634, 112] on textarea at bounding box center [783, 130] width 387 height 93
type textarea "Manweiler ordering parts."
click at [948, 209] on button "Save" at bounding box center [946, 209] width 61 height 39
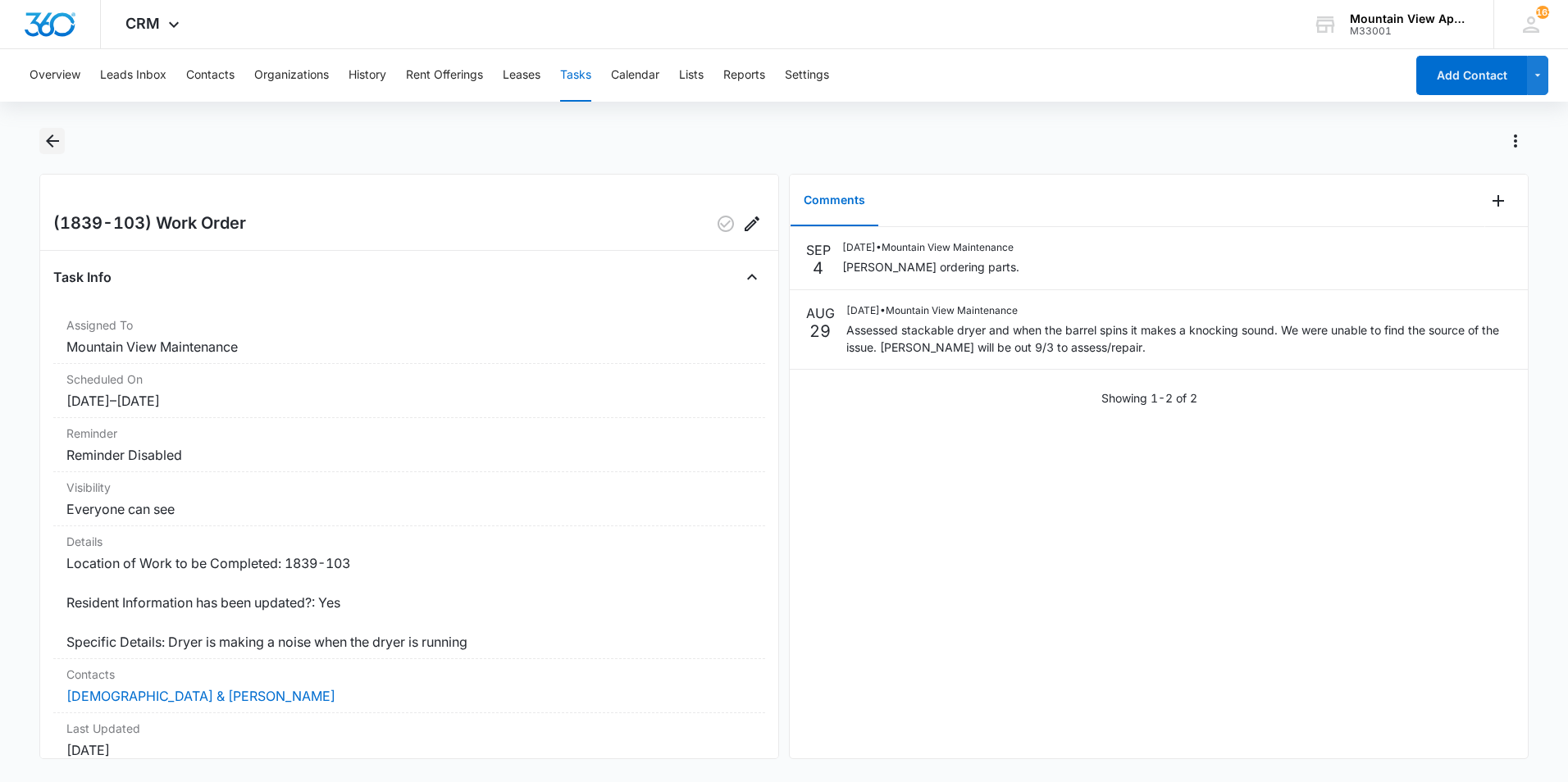
click at [59, 144] on icon "Back" at bounding box center [53, 141] width 20 height 20
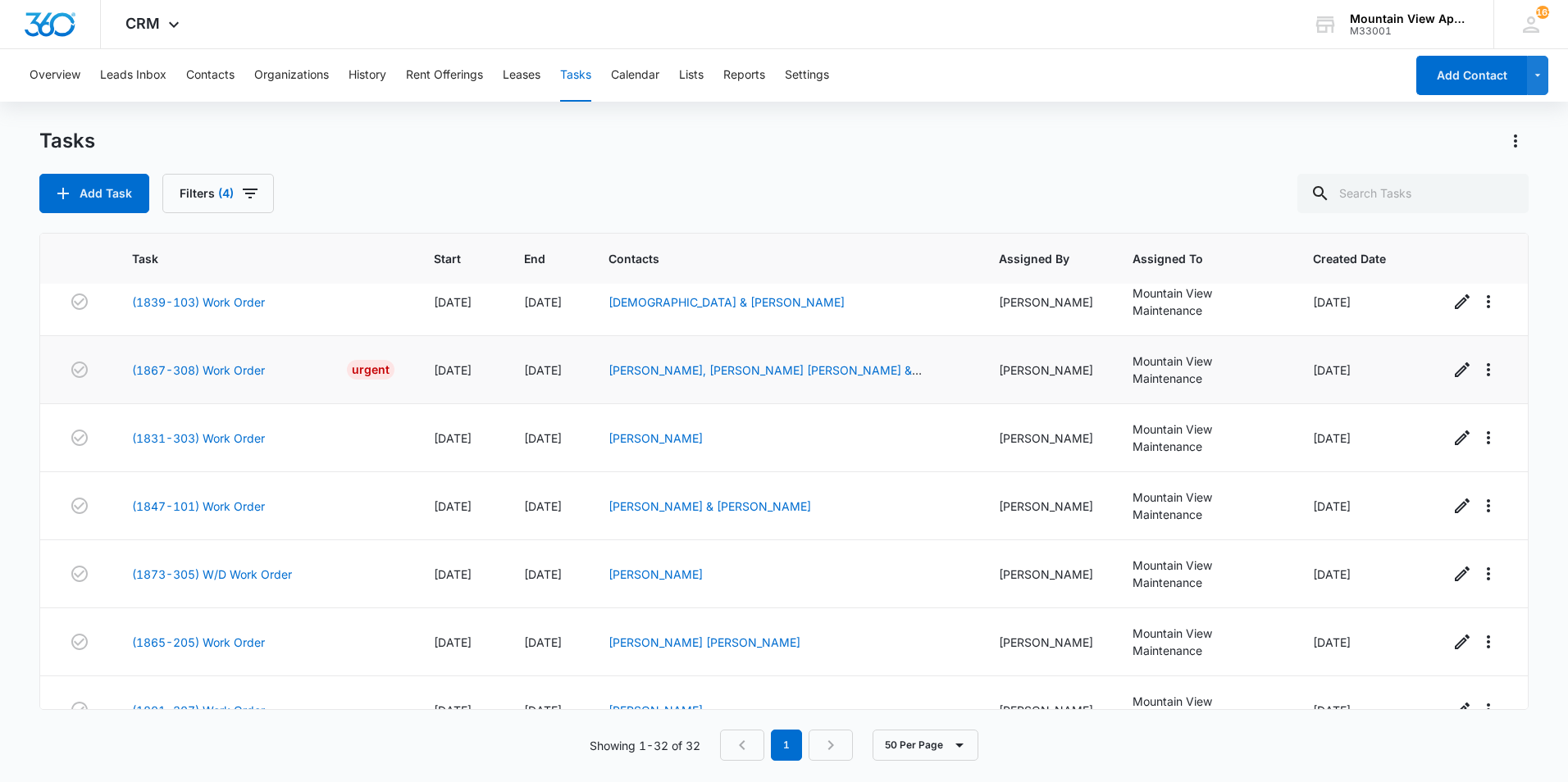
scroll to position [328, 0]
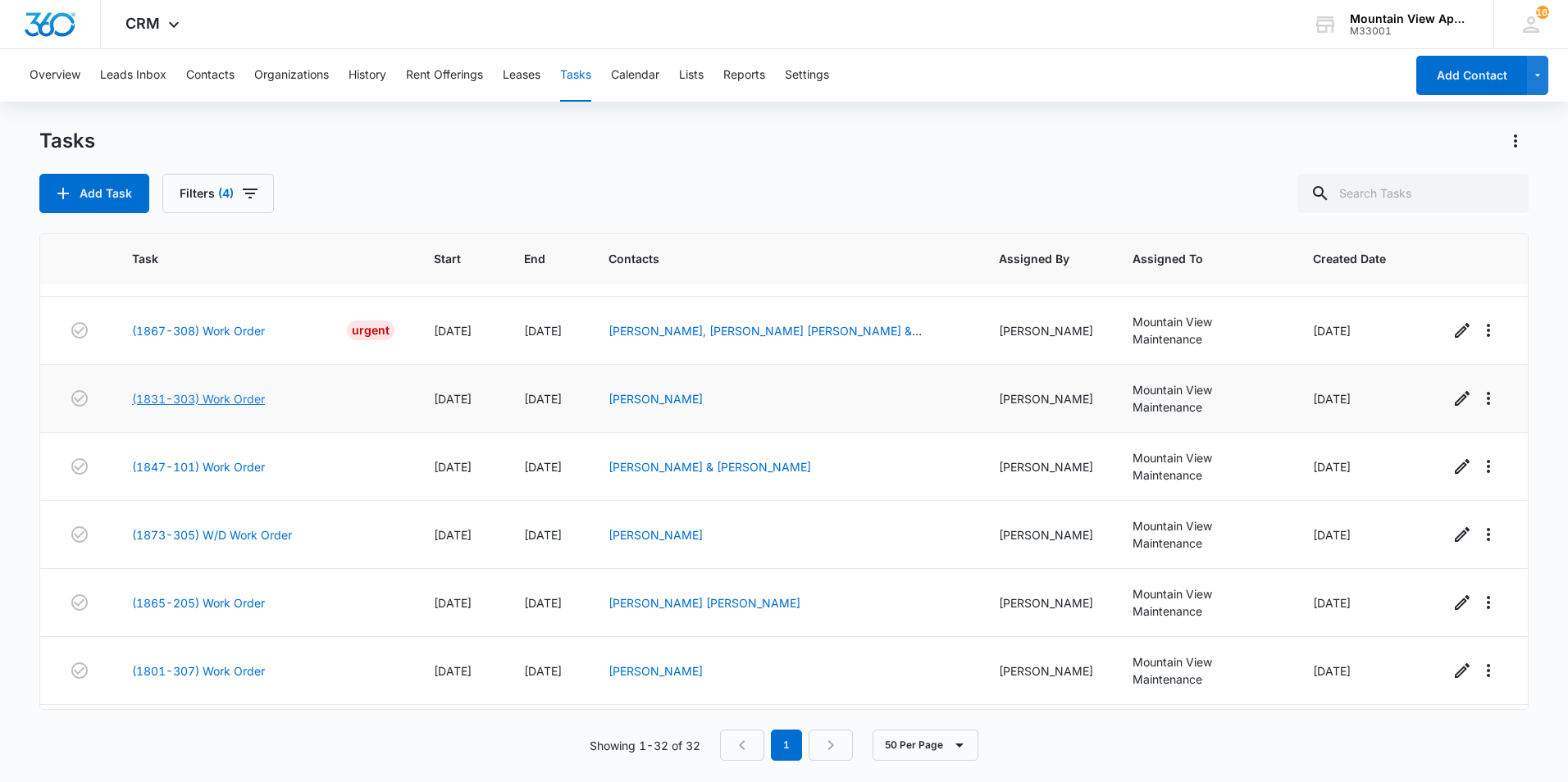
click at [212, 391] on link "(1831-303) Work Order" at bounding box center [198, 399] width 133 height 17
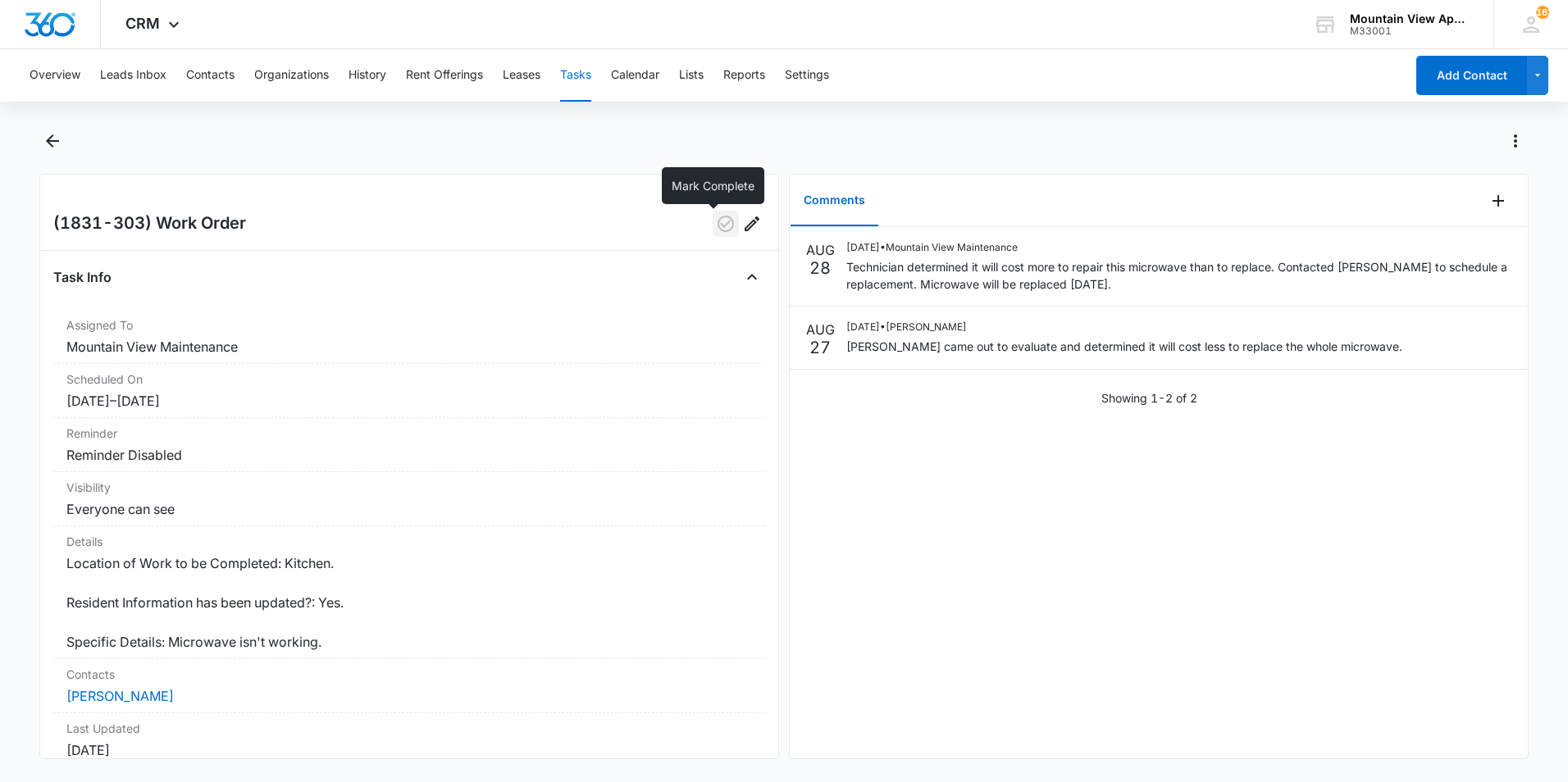
click at [717, 222] on icon "button" at bounding box center [725, 224] width 16 height 16
click at [52, 138] on icon "Back" at bounding box center [53, 141] width 20 height 20
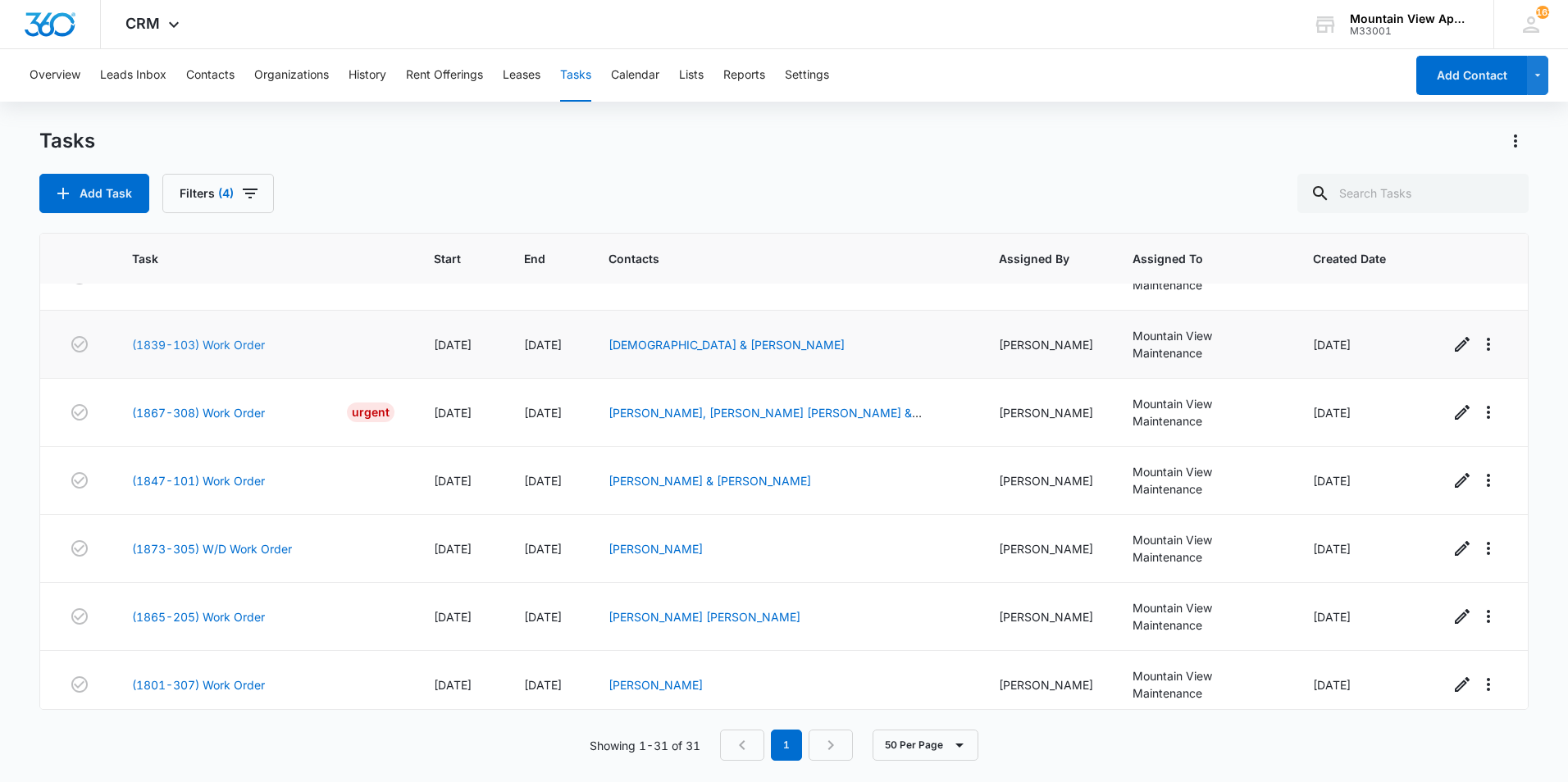
scroll to position [328, 0]
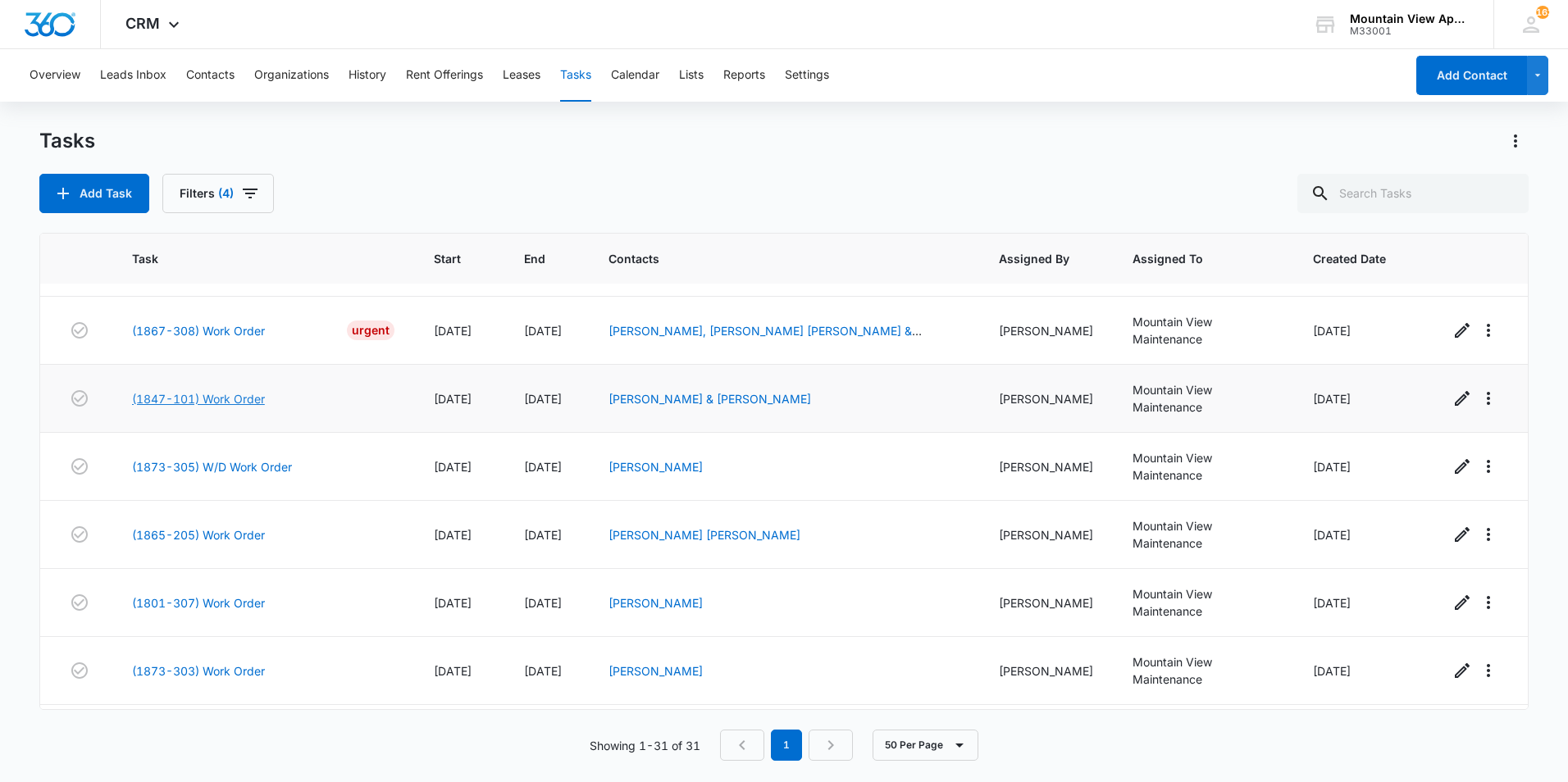
click at [168, 391] on link "(1847-101) Work Order" at bounding box center [198, 399] width 133 height 17
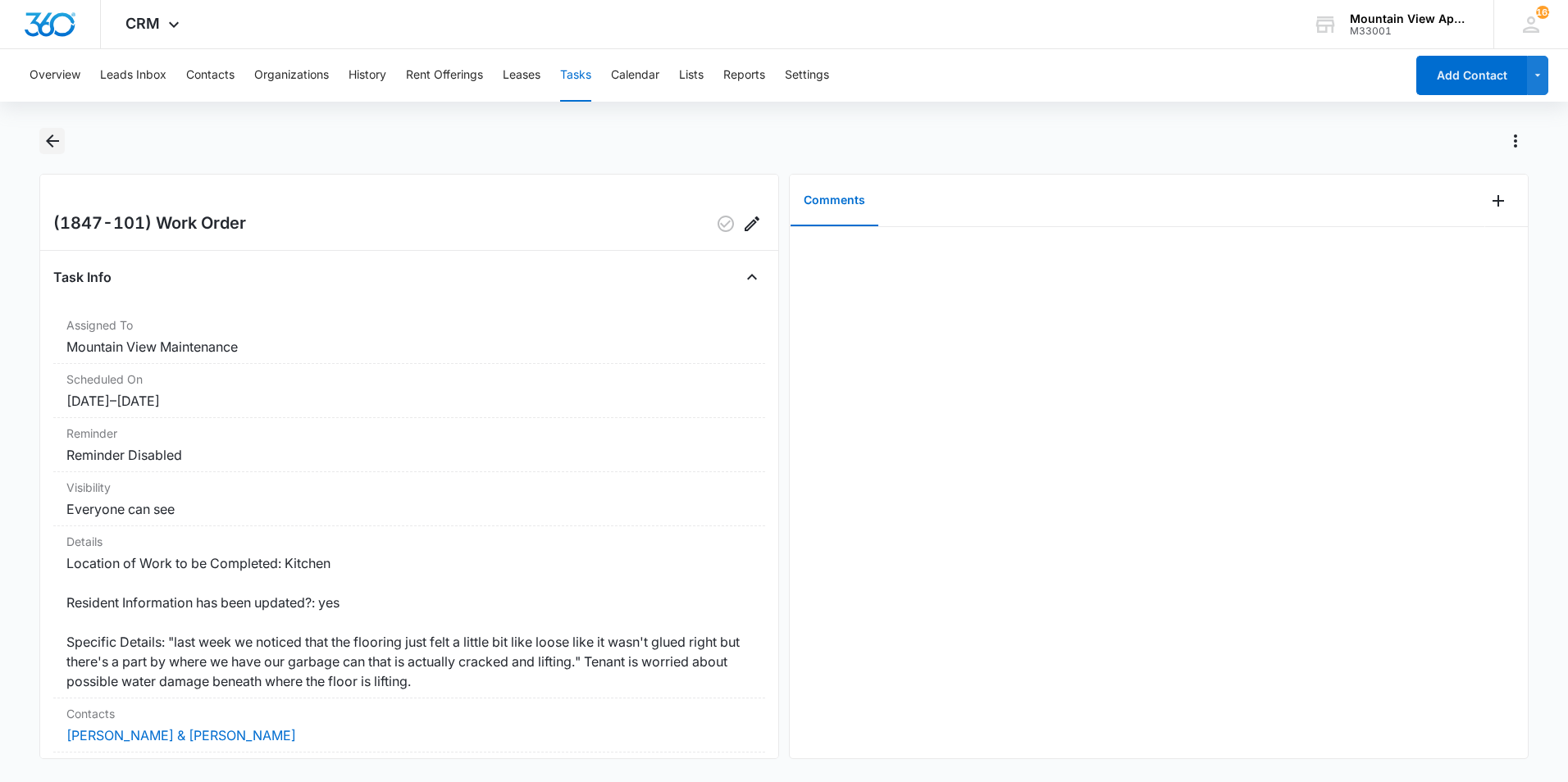
click at [51, 144] on icon "Back" at bounding box center [53, 141] width 20 height 20
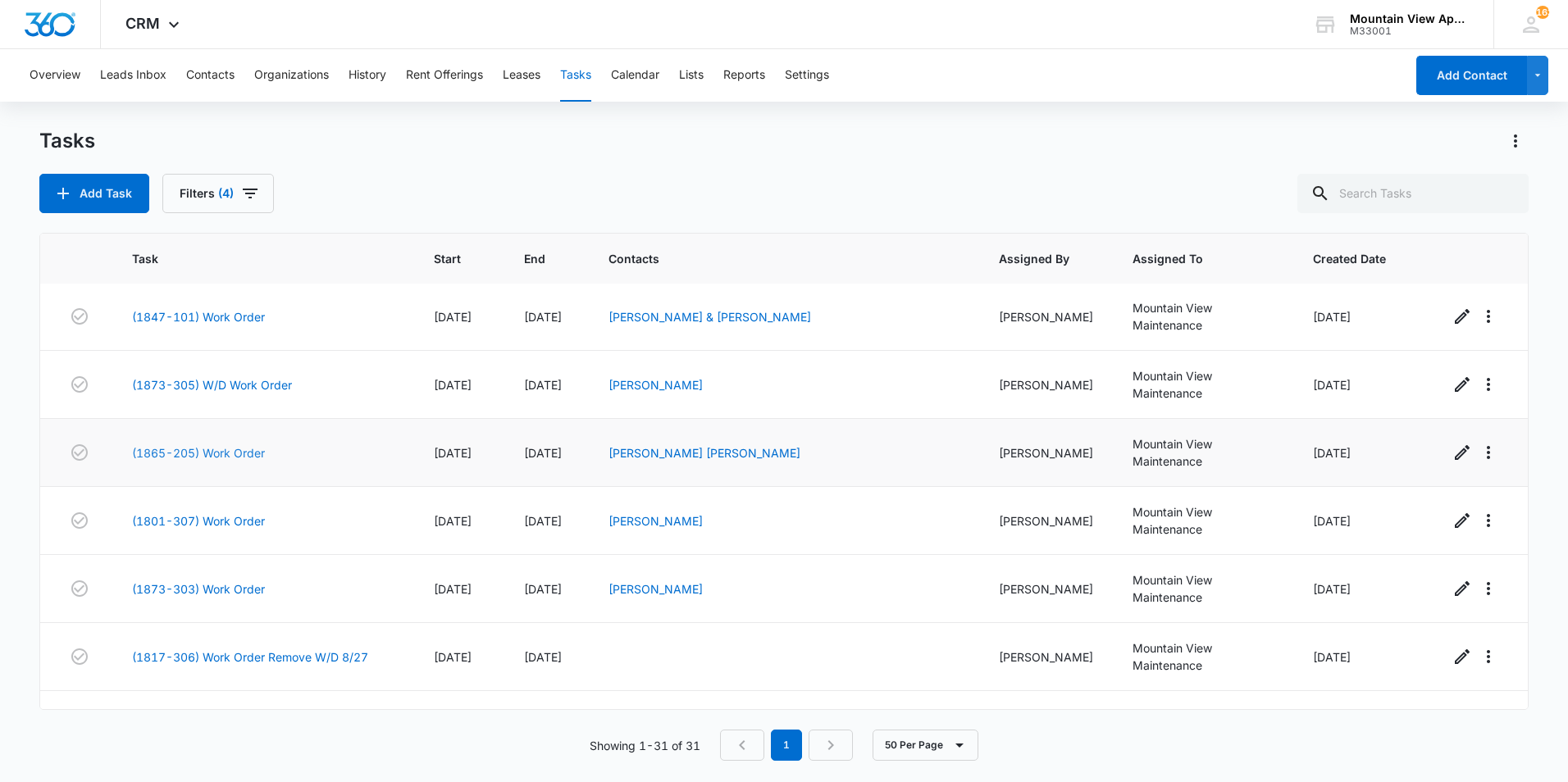
scroll to position [492, 0]
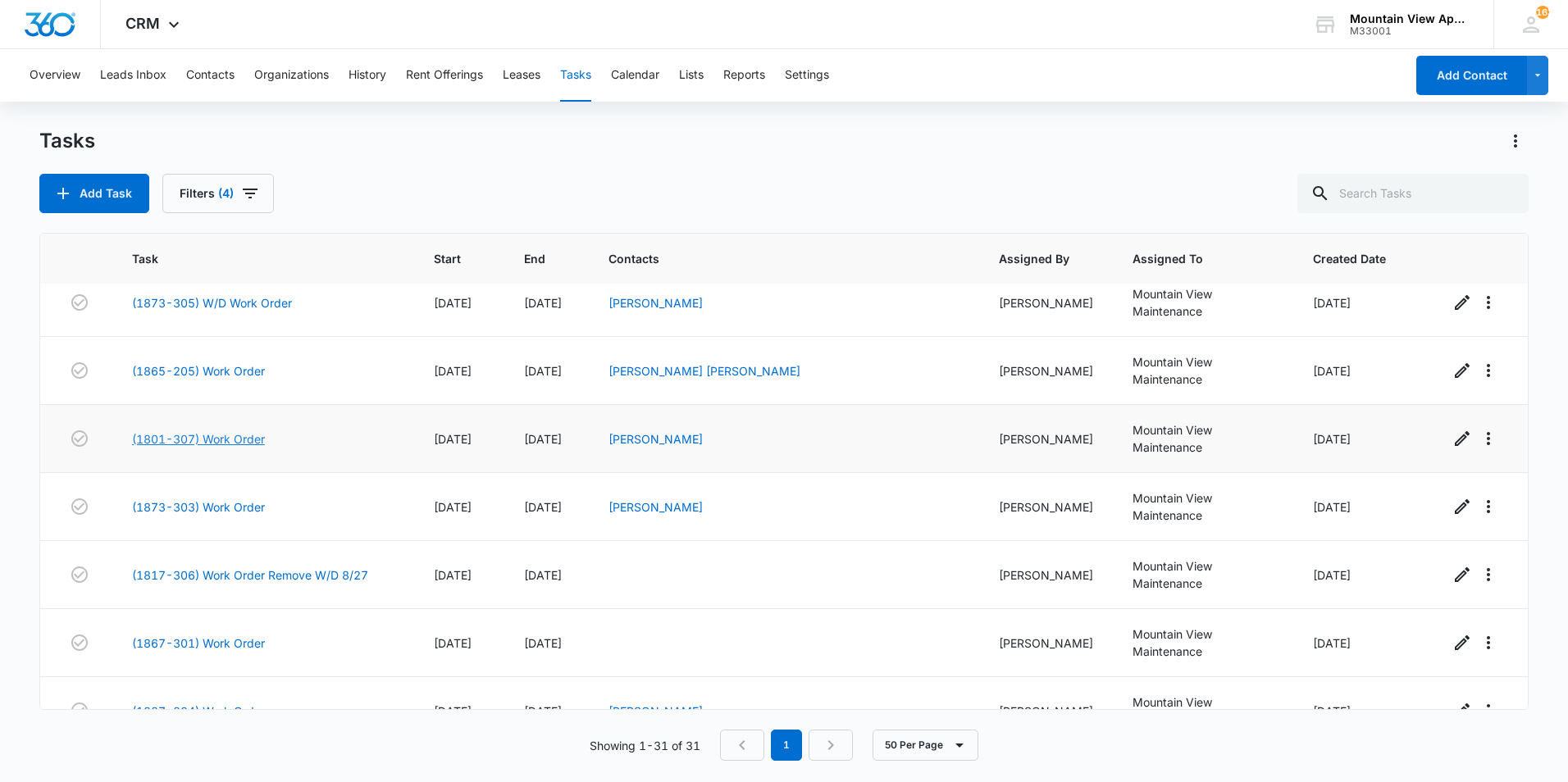
click at [214, 431] on link "(1801-307) Work Order" at bounding box center [198, 439] width 133 height 17
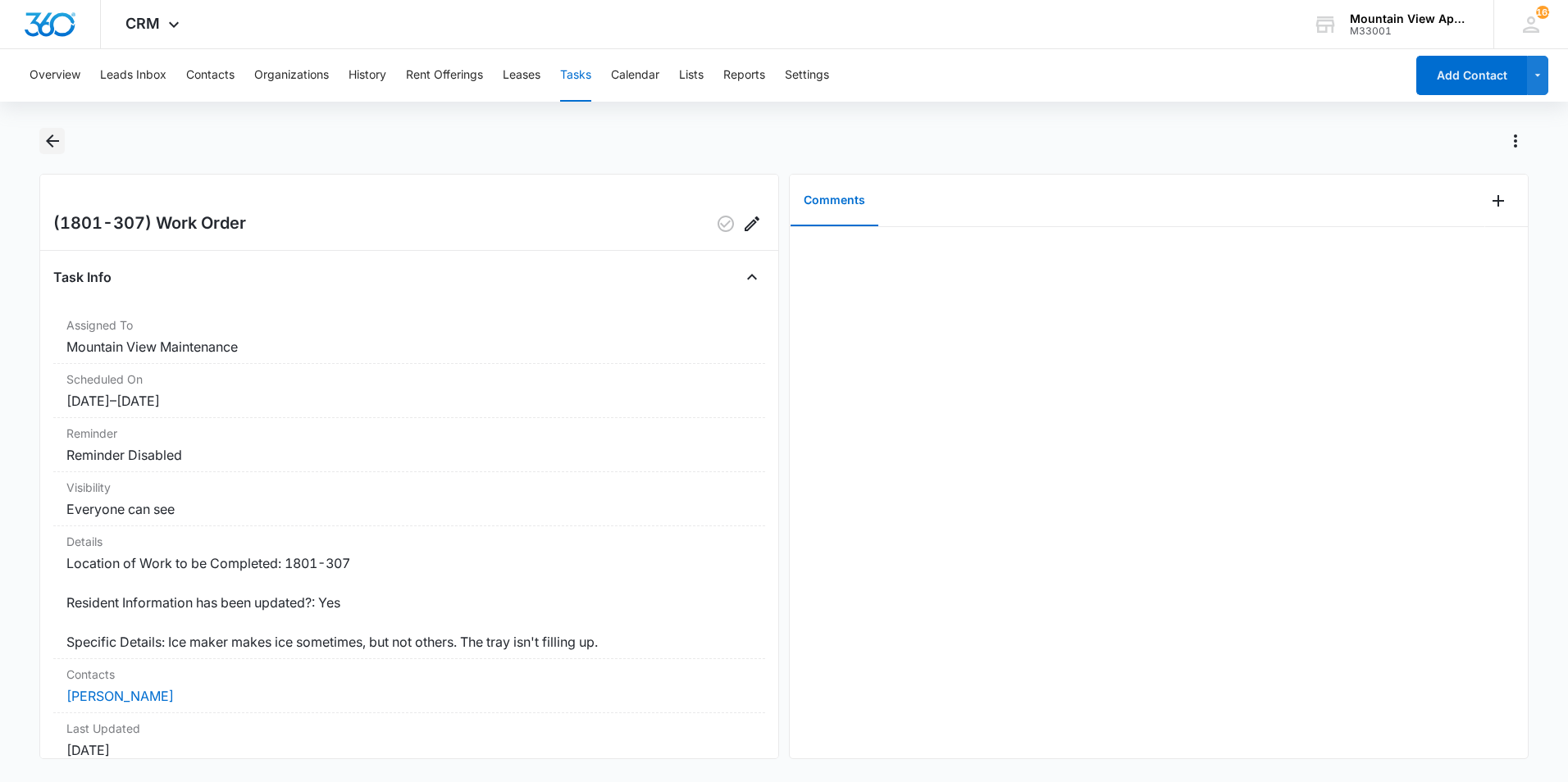
click at [51, 145] on icon "Back" at bounding box center [53, 141] width 20 height 20
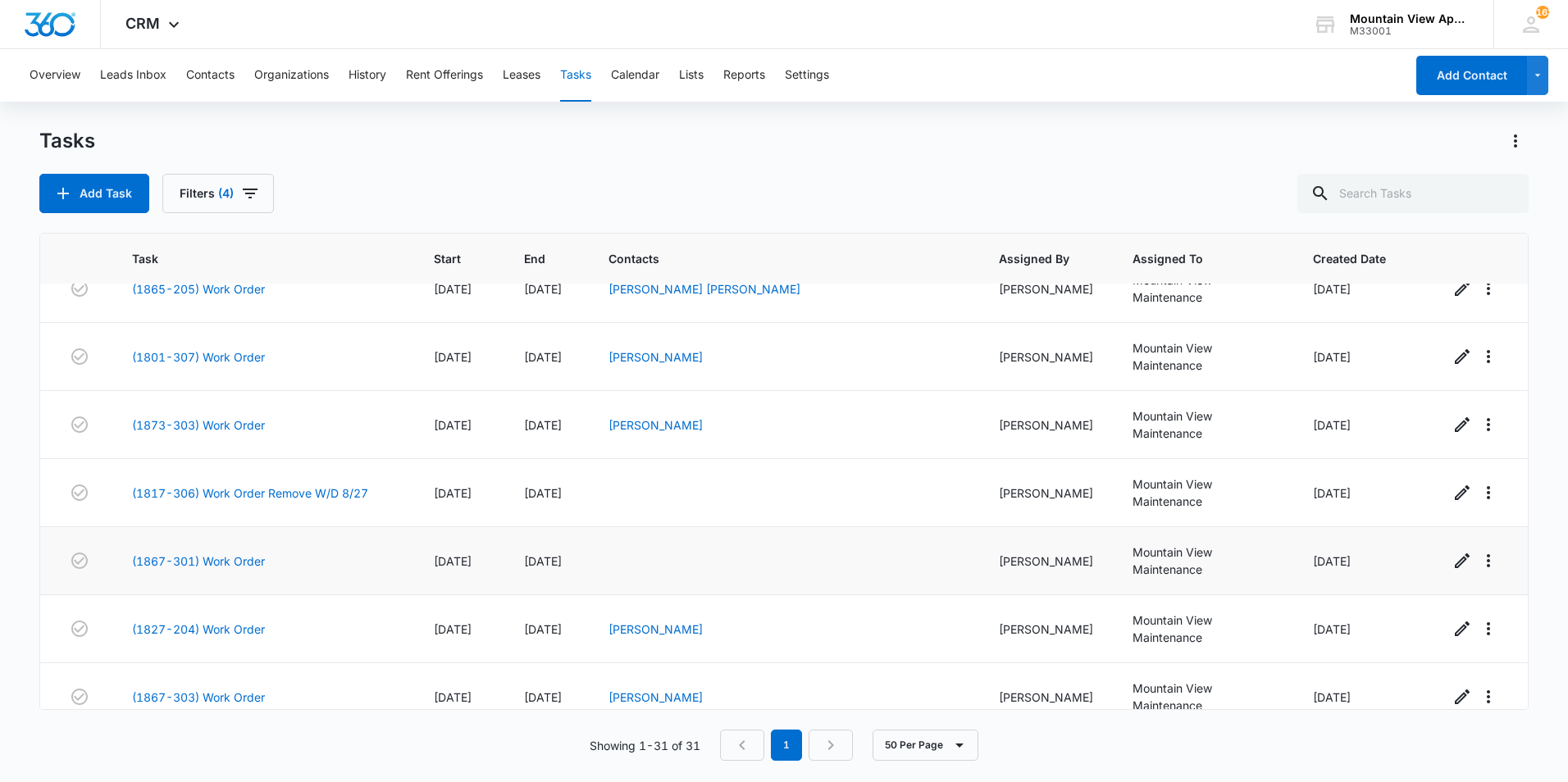
scroll to position [656, 0]
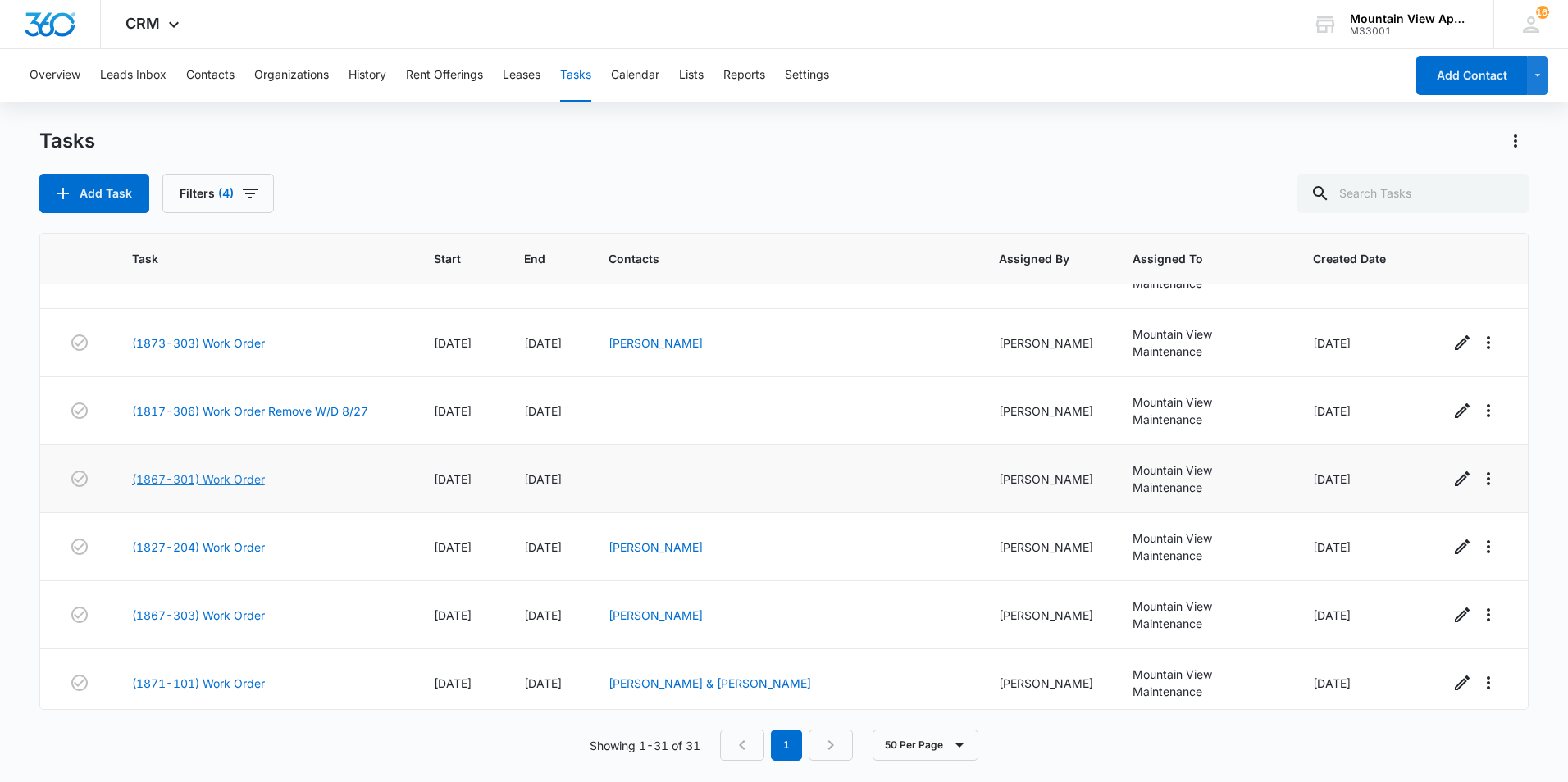
click at [172, 471] on link "(1867-301) Work Order" at bounding box center [198, 479] width 133 height 17
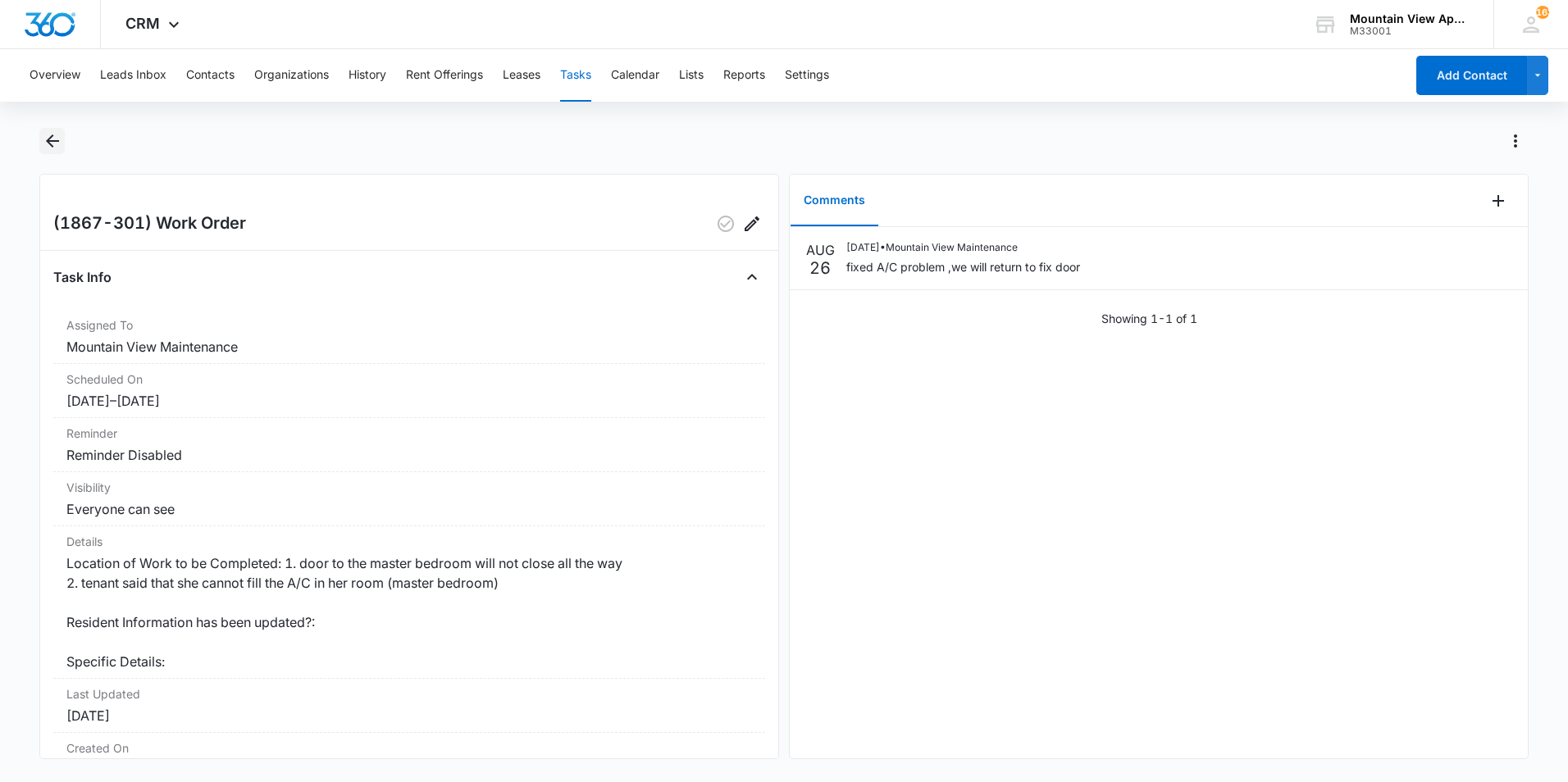
click at [53, 140] on icon "Back" at bounding box center [52, 141] width 13 height 13
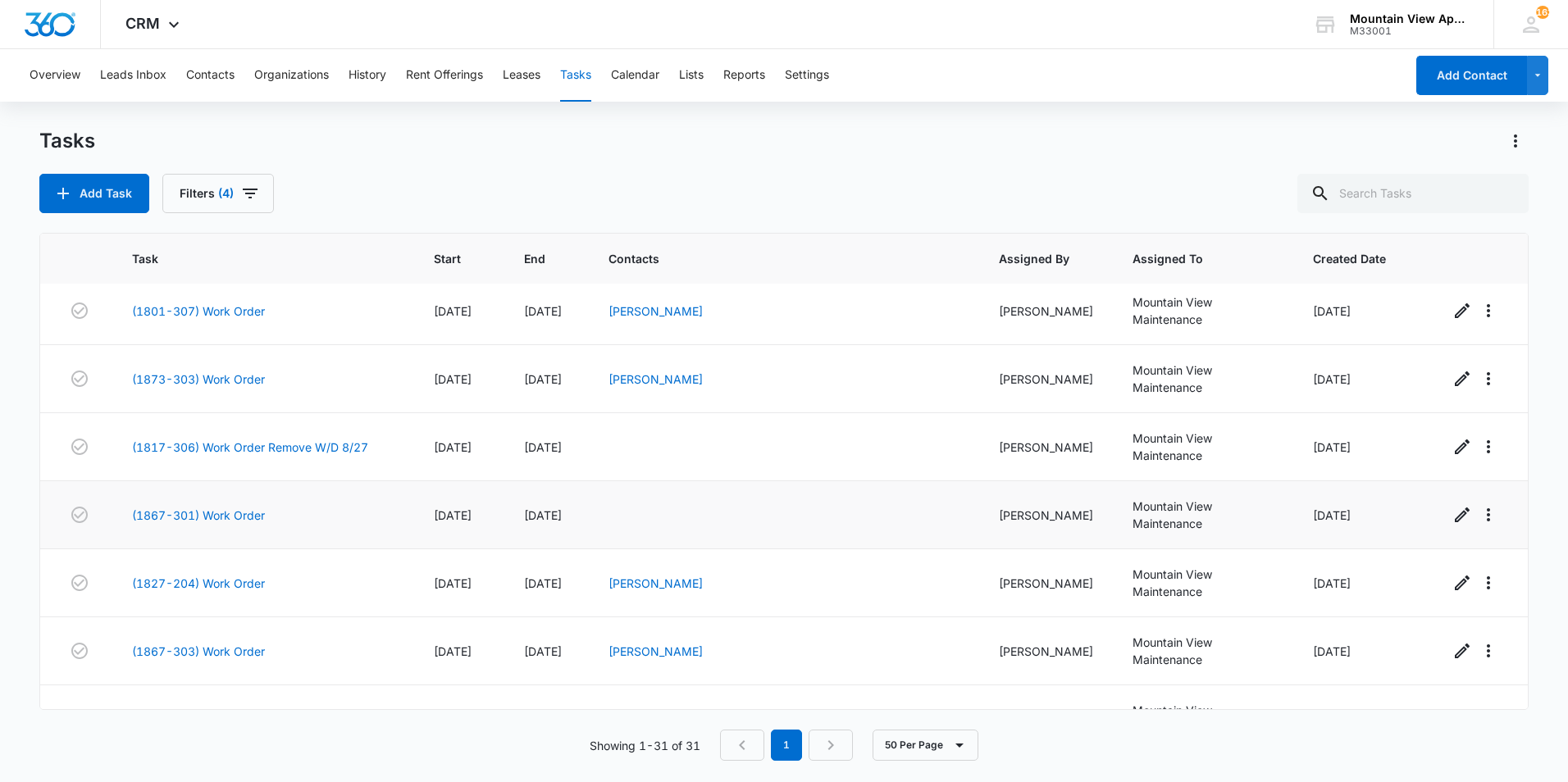
scroll to position [656, 0]
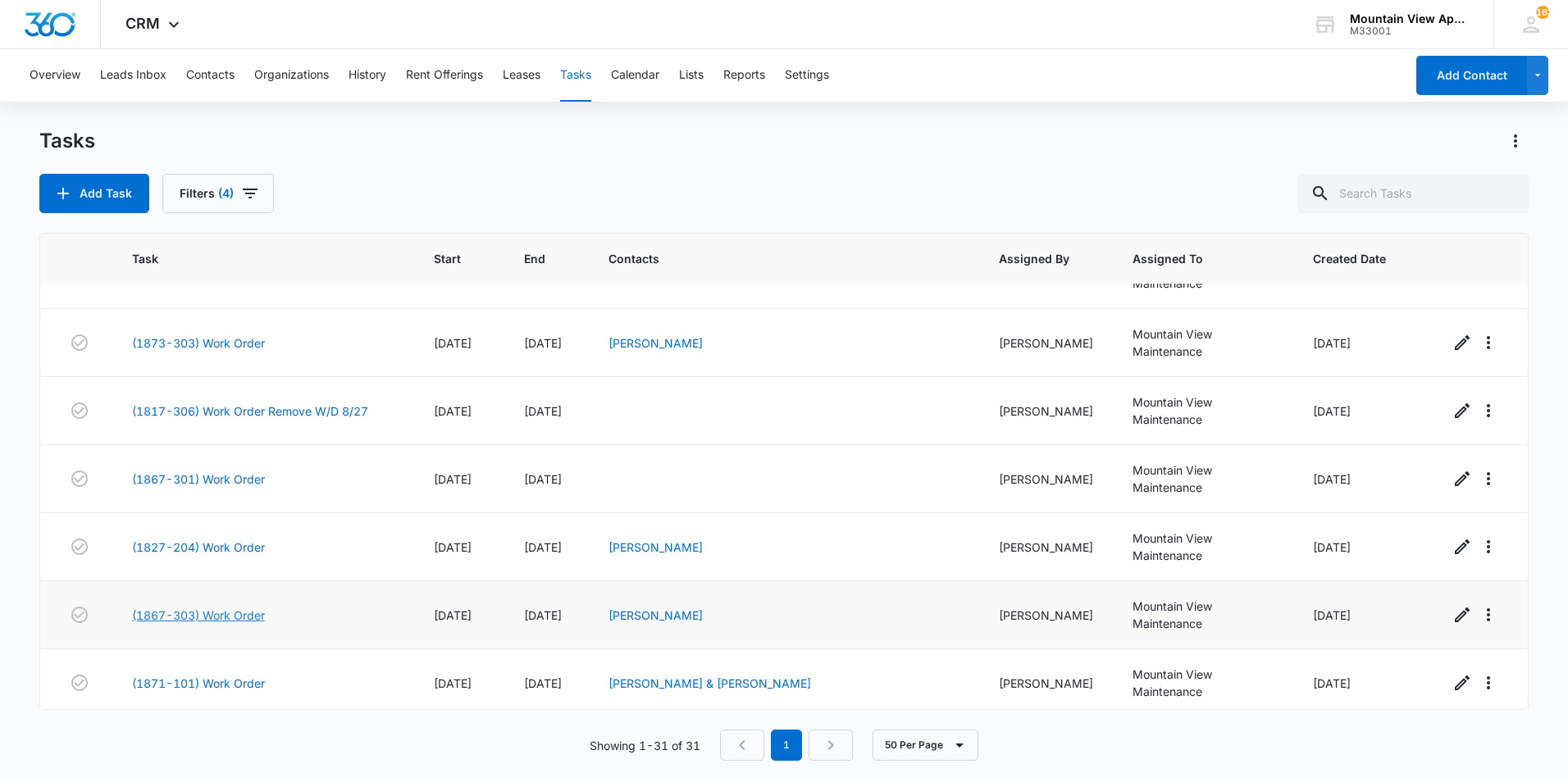
click at [212, 606] on link "(1867-303) Work Order" at bounding box center [198, 615] width 133 height 17
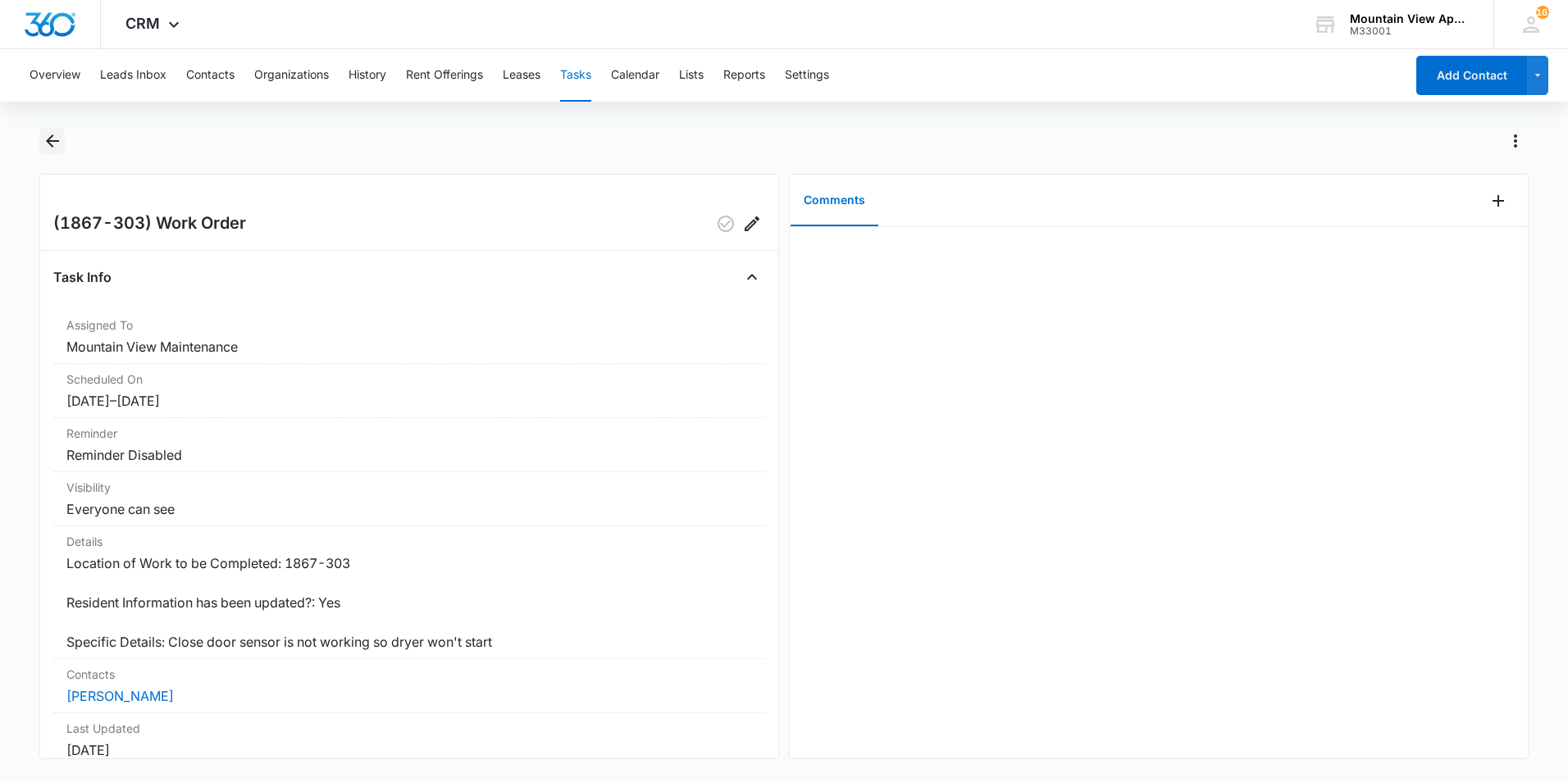
click at [49, 139] on icon "Back" at bounding box center [52, 141] width 13 height 13
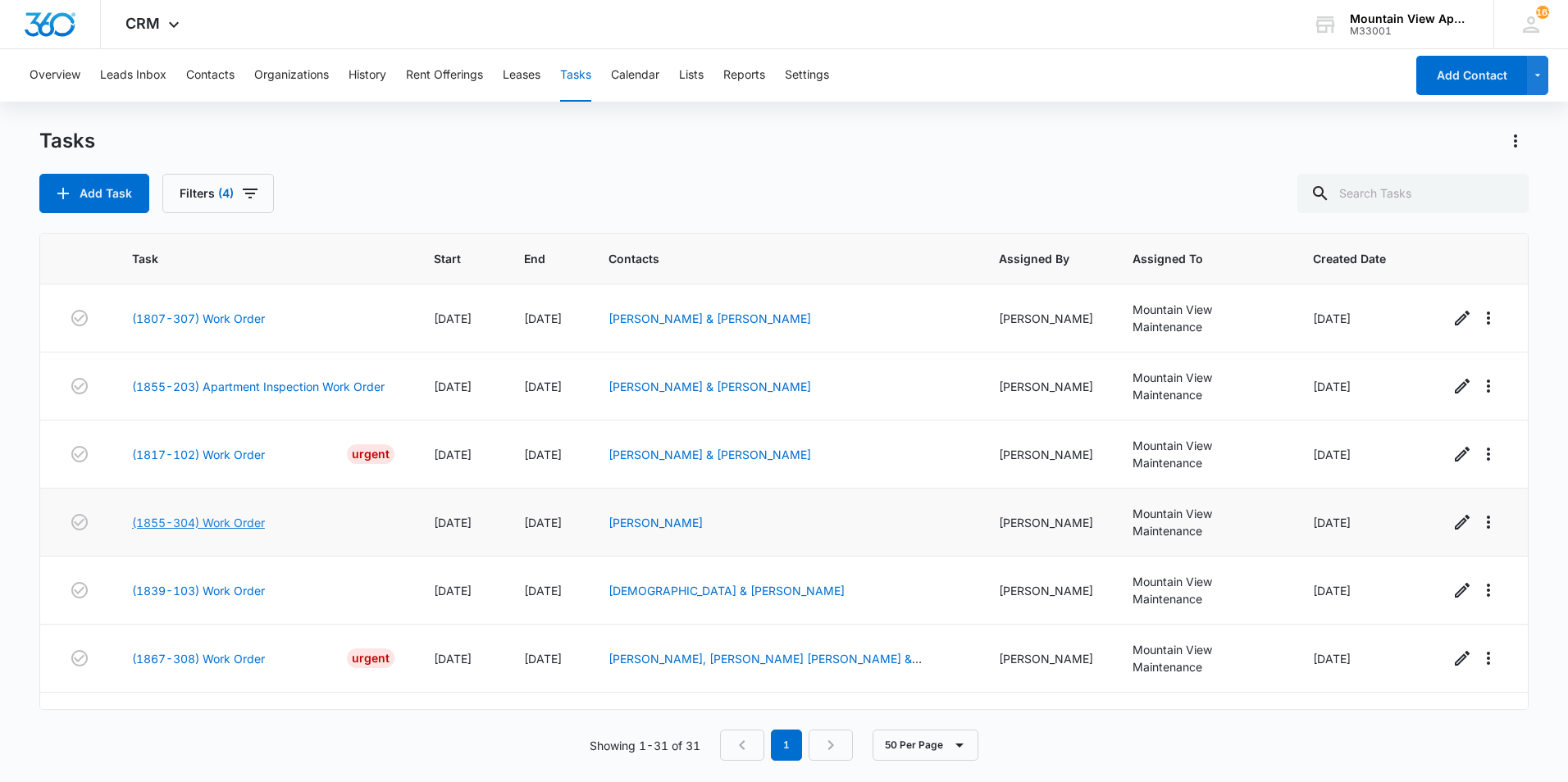
click at [220, 514] on link "(1855-304) Work Order" at bounding box center [198, 522] width 133 height 17
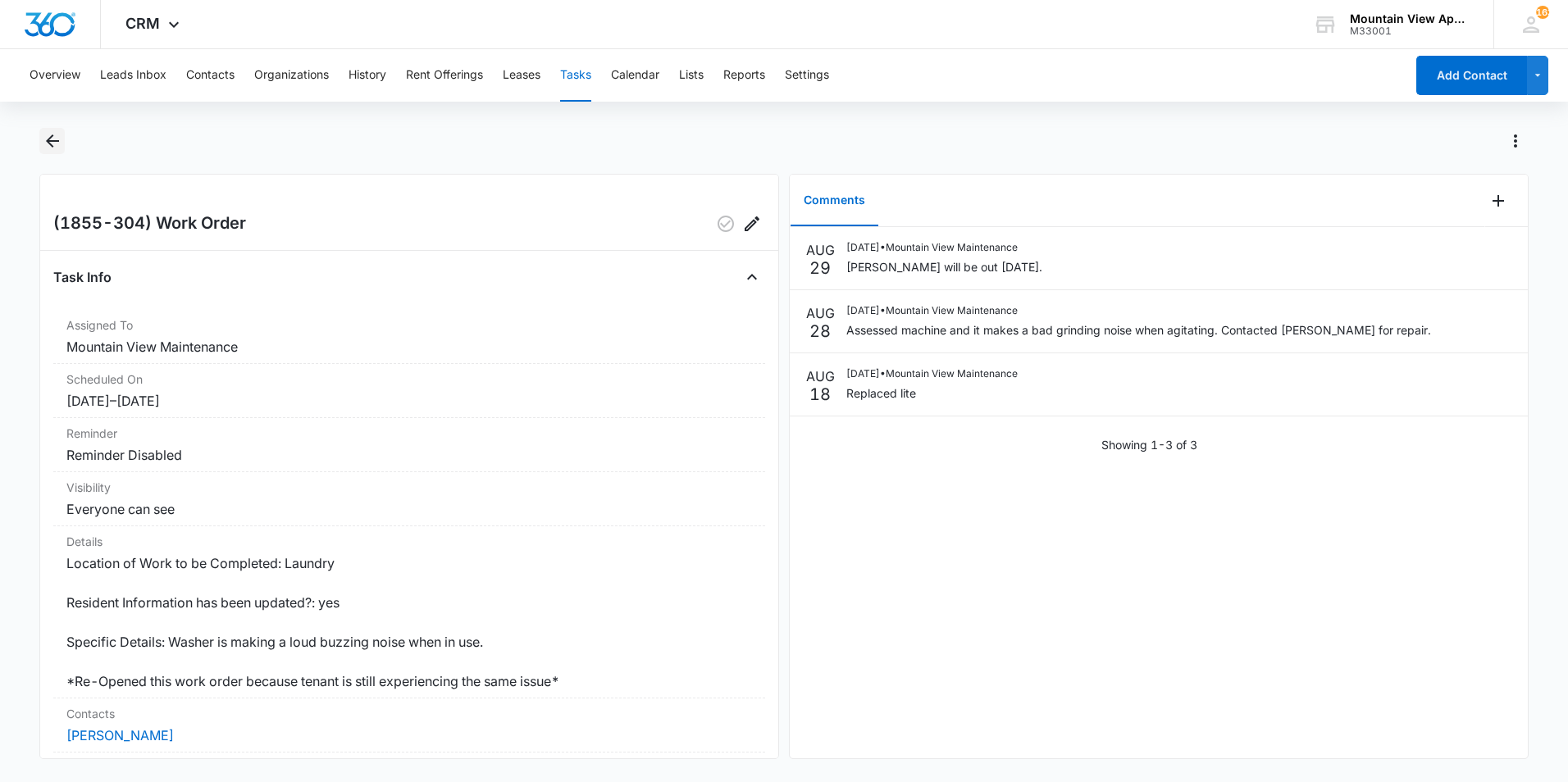
click at [51, 139] on icon "Back" at bounding box center [53, 141] width 20 height 20
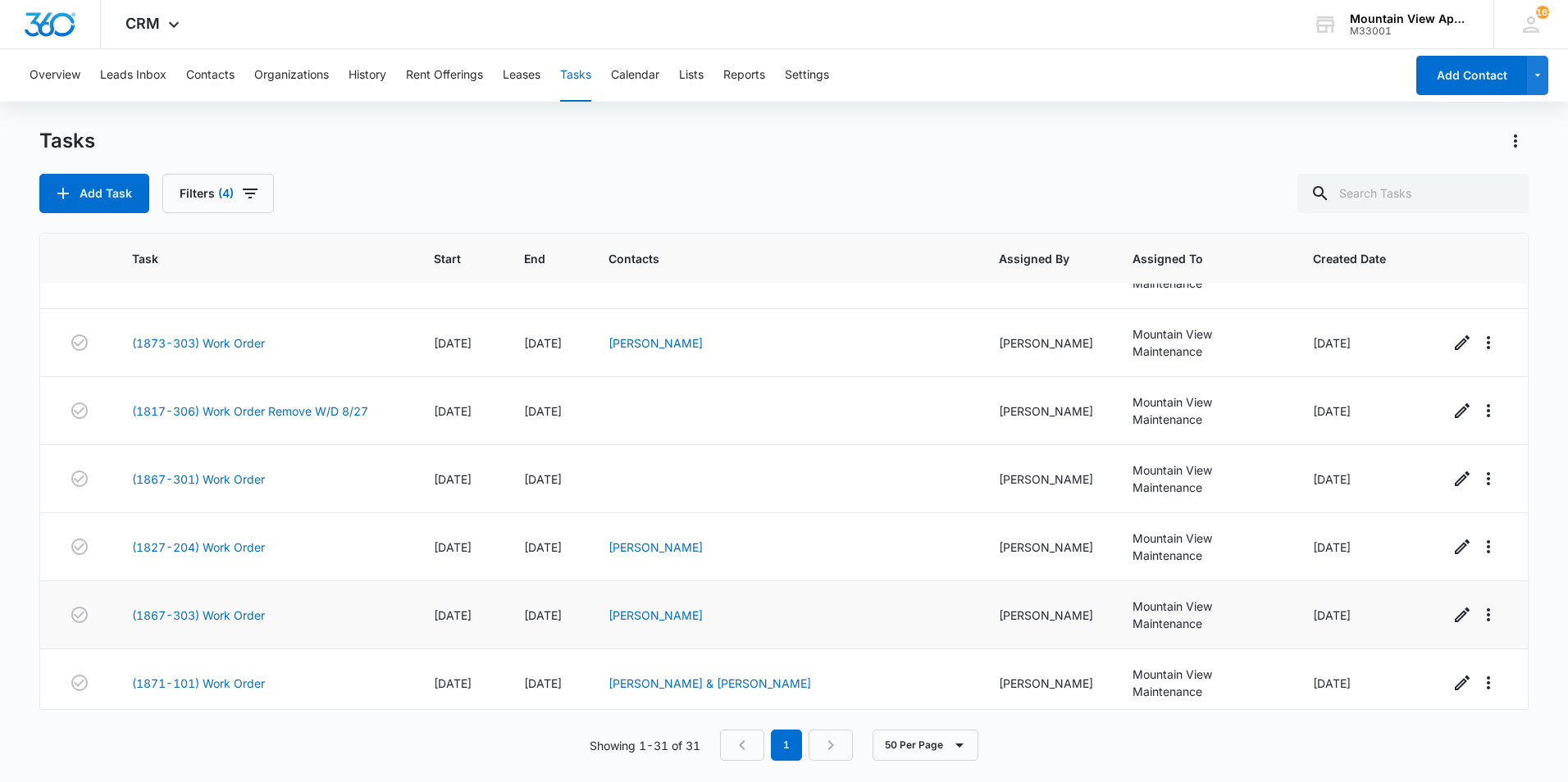
scroll to position [738, 0]
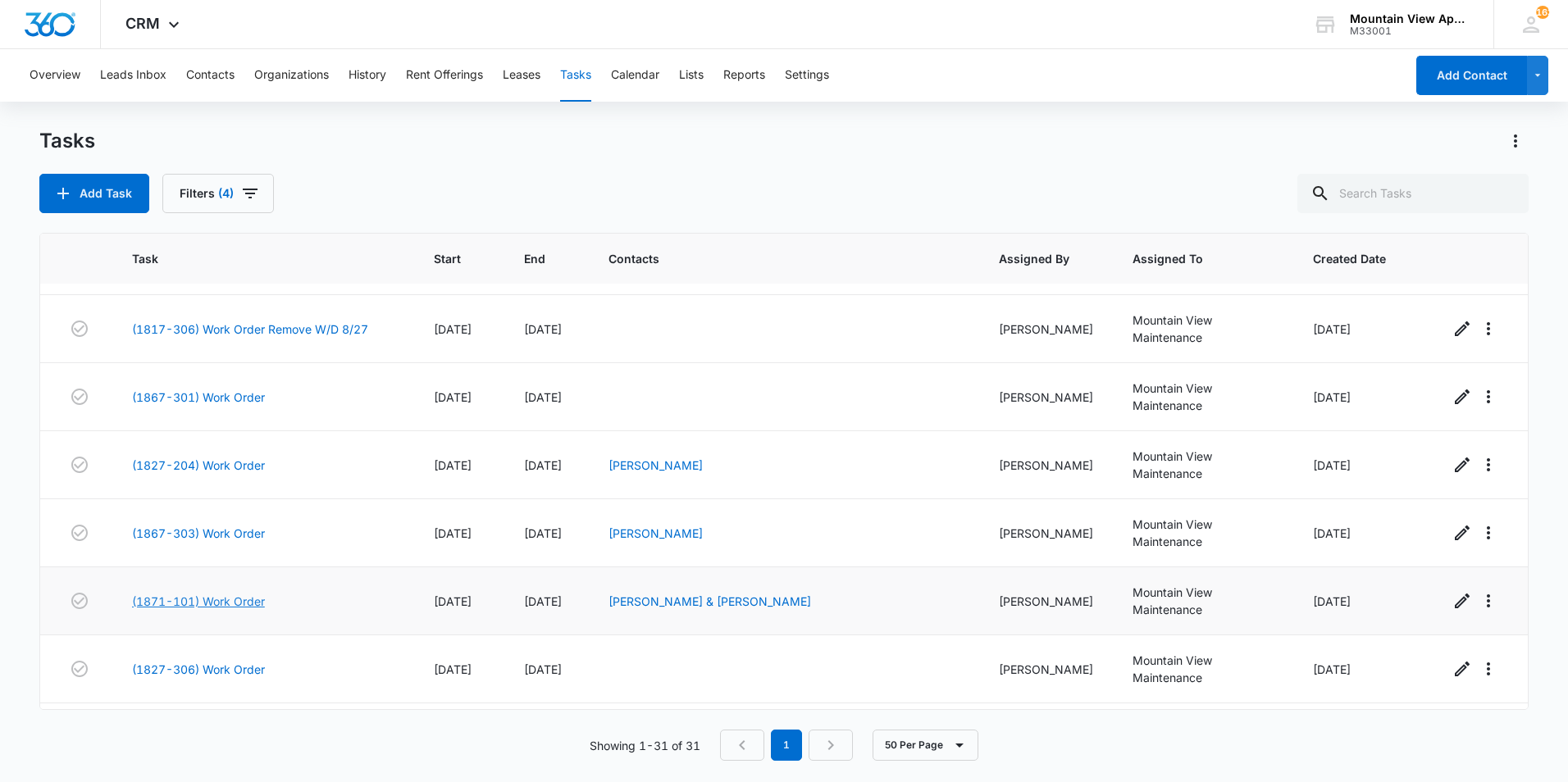
click at [226, 593] on link "(1871-101) Work Order" at bounding box center [198, 601] width 133 height 17
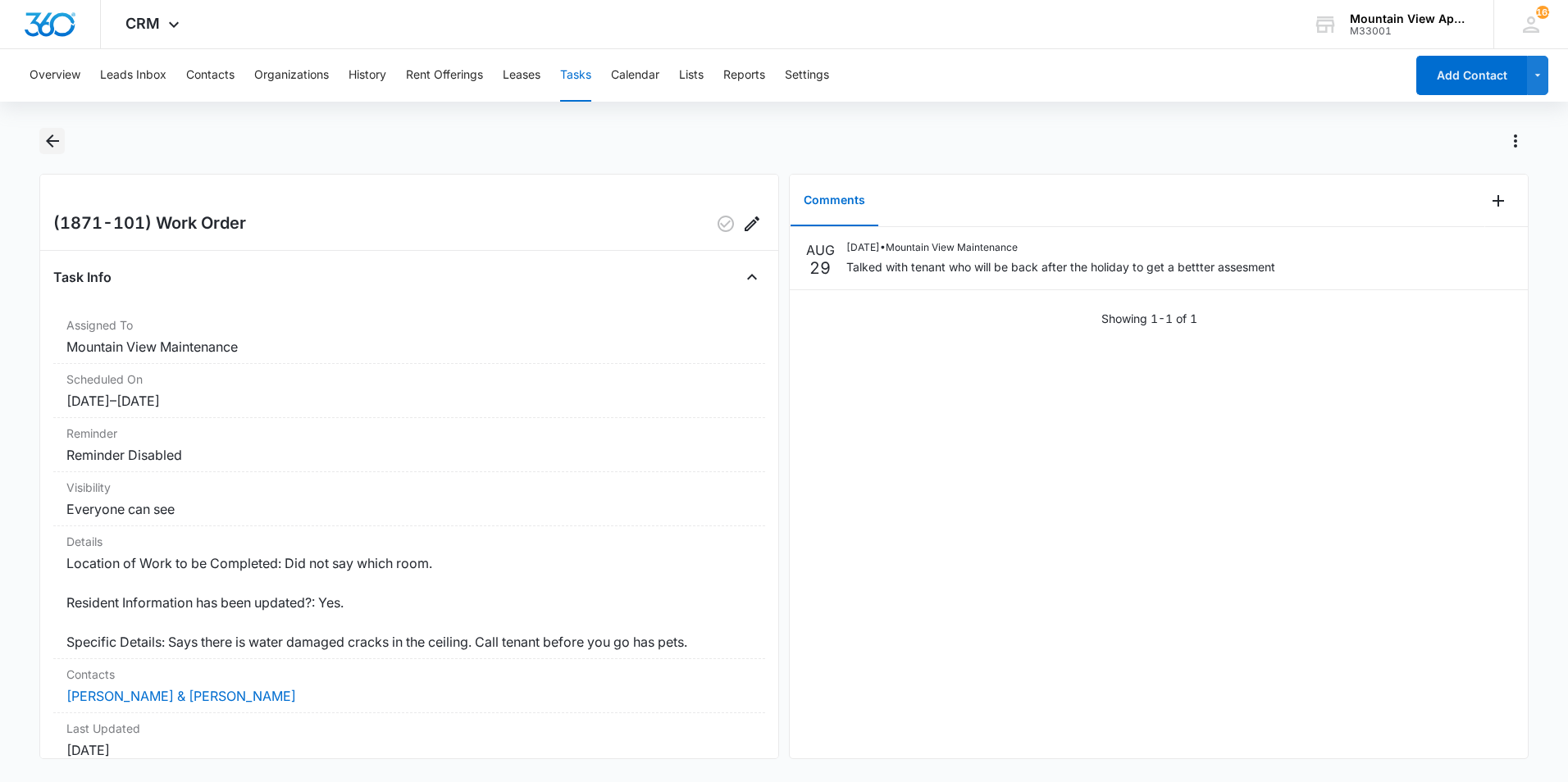
click at [53, 139] on icon "Back" at bounding box center [53, 141] width 20 height 20
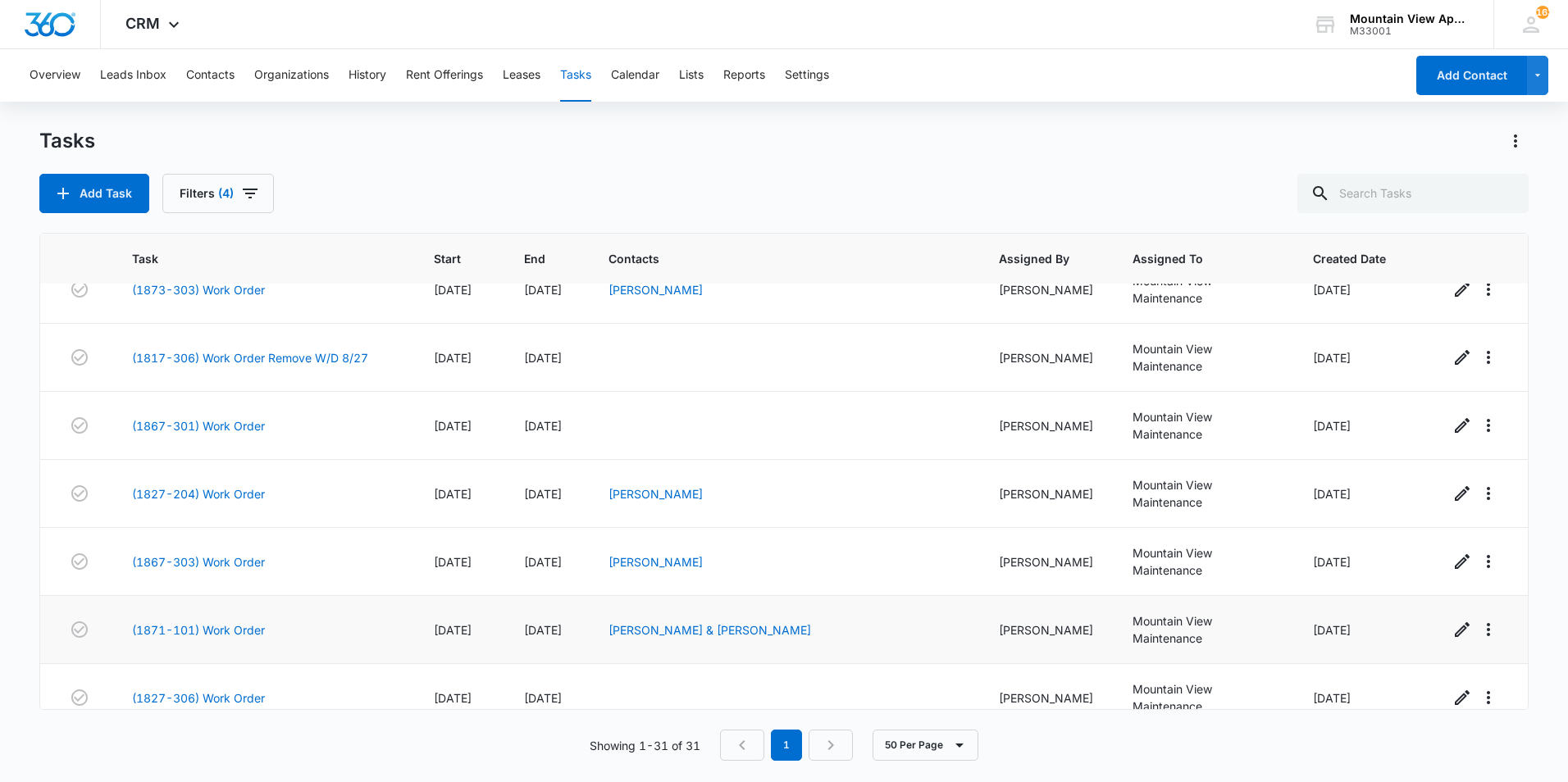
scroll to position [738, 0]
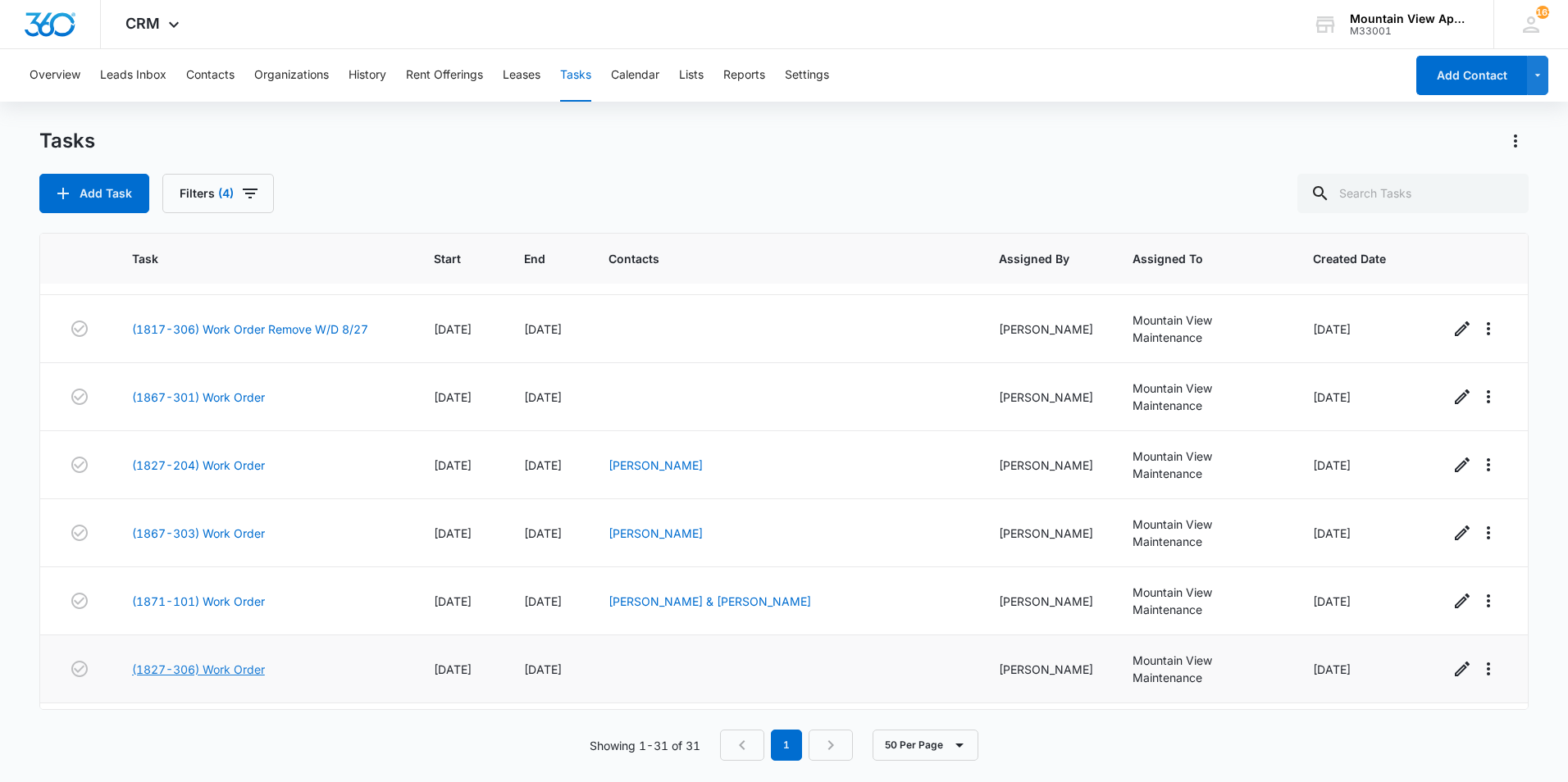
click at [222, 661] on link "(1827-306) Work Order" at bounding box center [198, 670] width 133 height 17
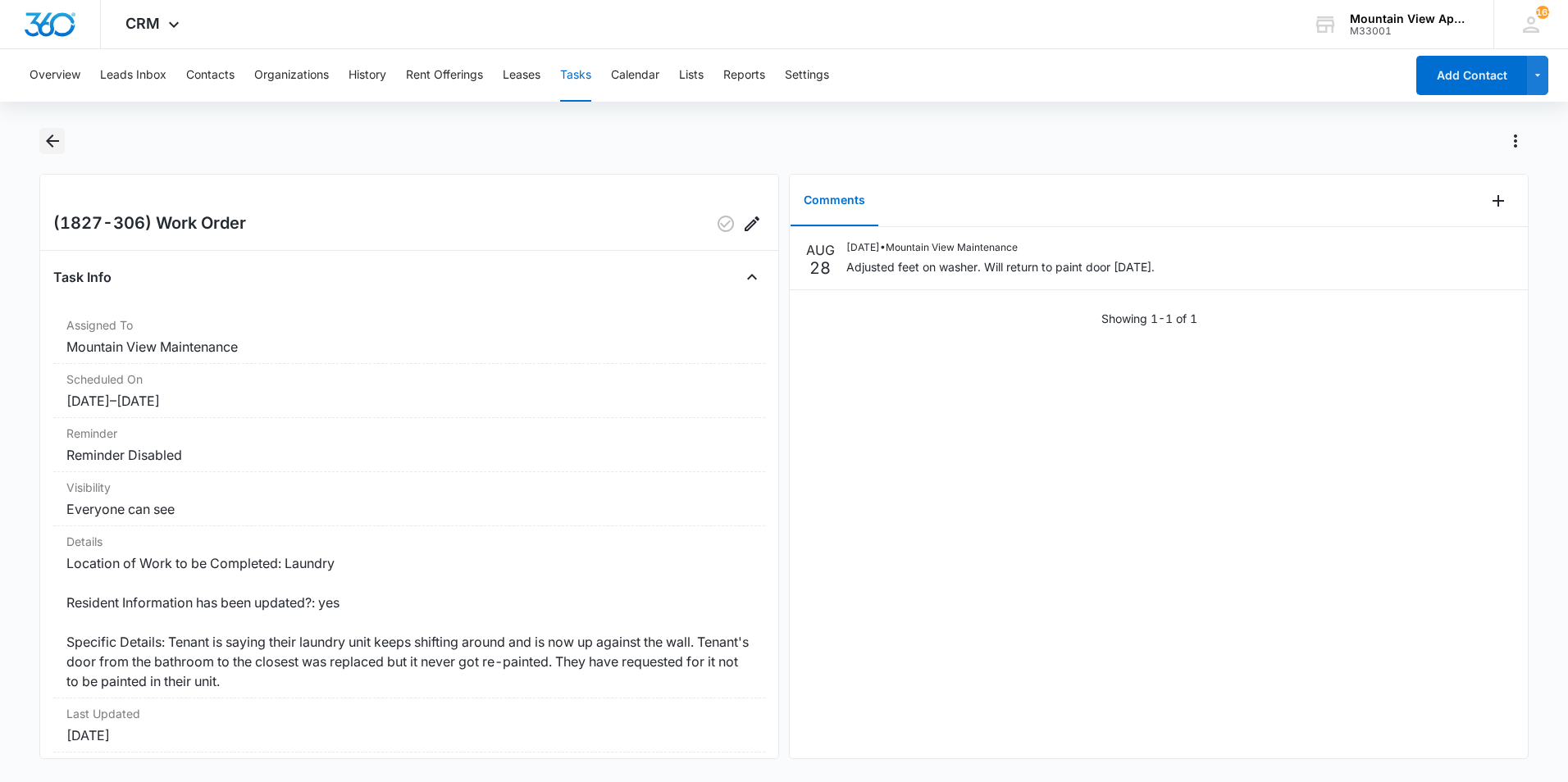
click at [49, 144] on icon "Back" at bounding box center [52, 141] width 13 height 13
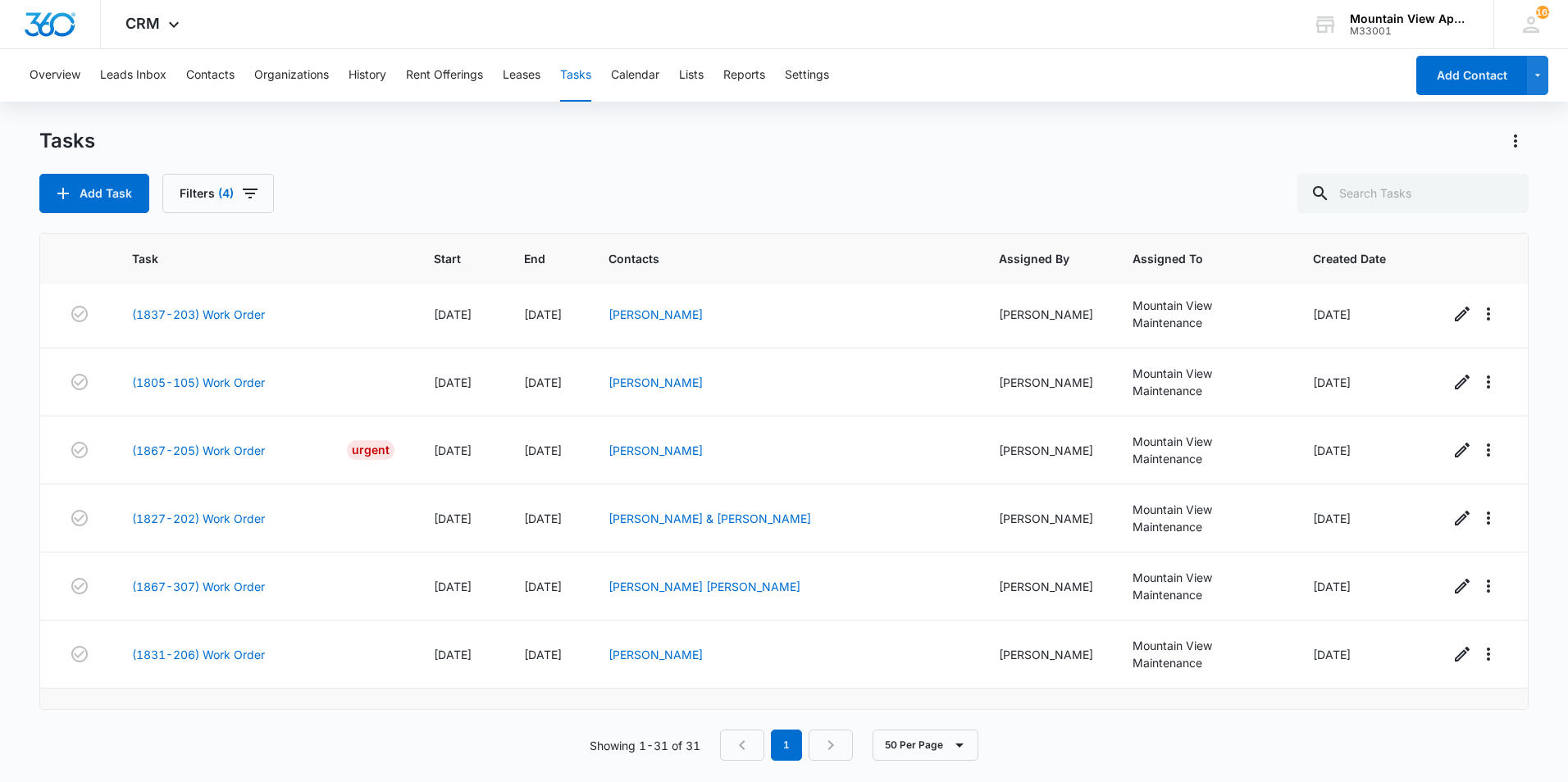
scroll to position [1462, 0]
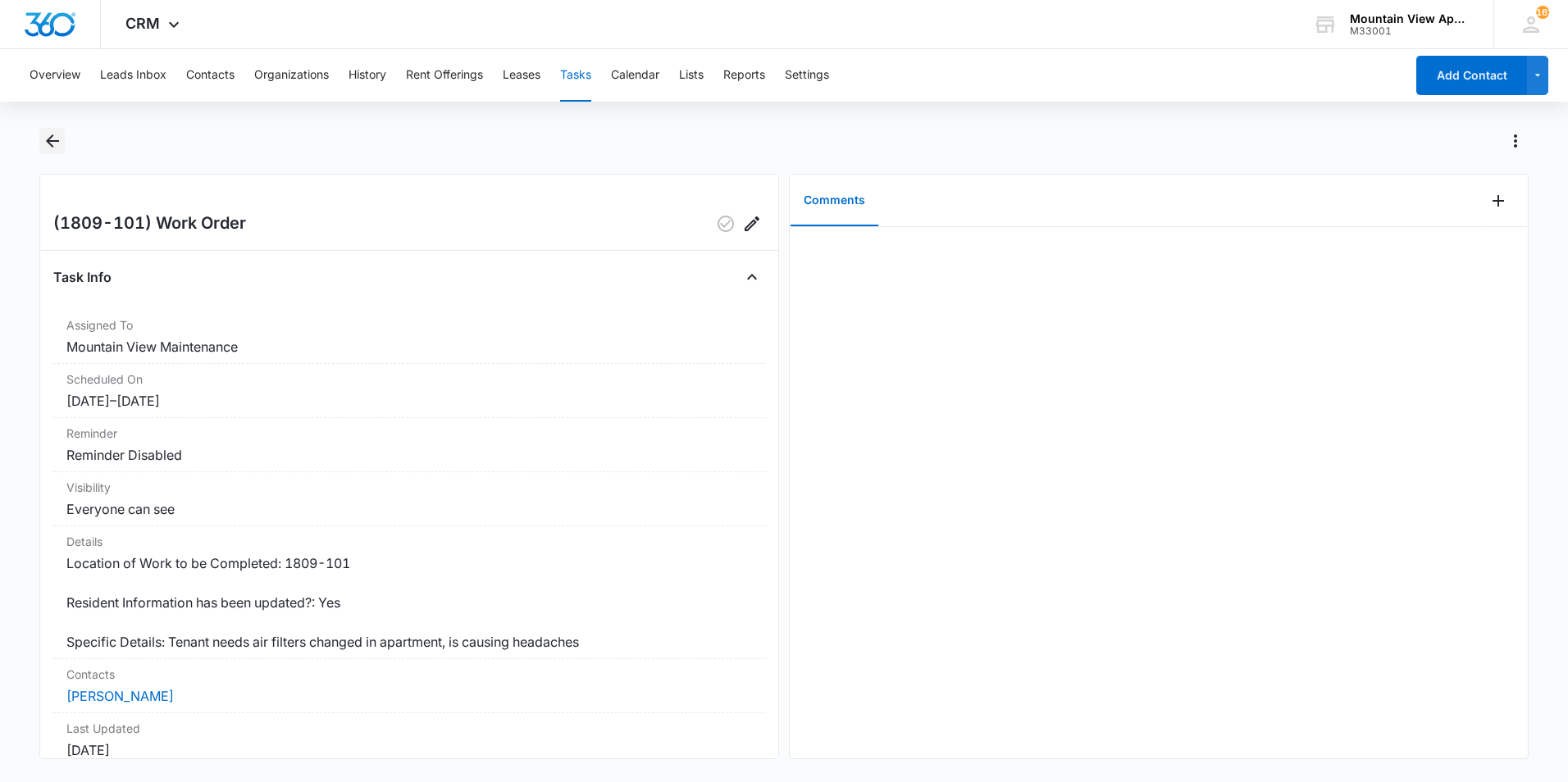
click at [54, 142] on icon "Back" at bounding box center [52, 141] width 13 height 13
